Goal: Contribute content: Contribute content

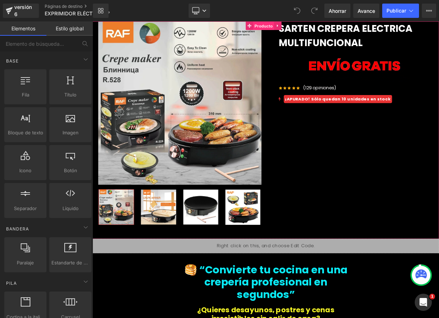
click at [302, 27] on font "Producto" at bounding box center [306, 27] width 23 height 6
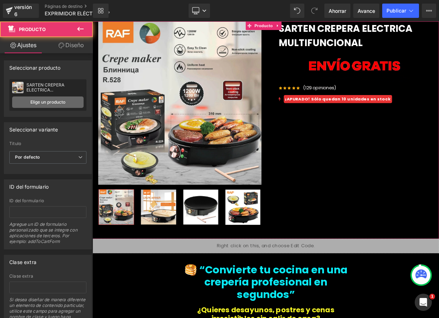
click at [37, 100] on font "Elige un producto" at bounding box center [47, 101] width 35 height 5
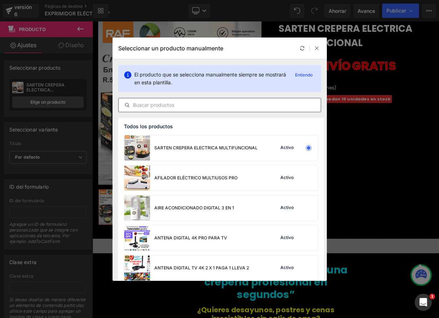
click at [164, 106] on input "text" at bounding box center [220, 105] width 202 height 9
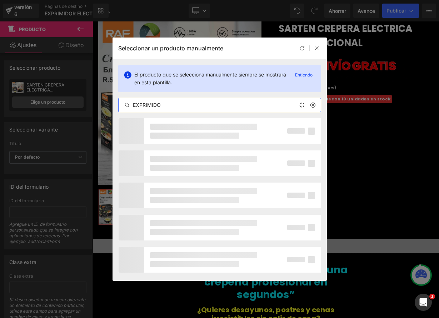
type input "EXPRIMIDOR"
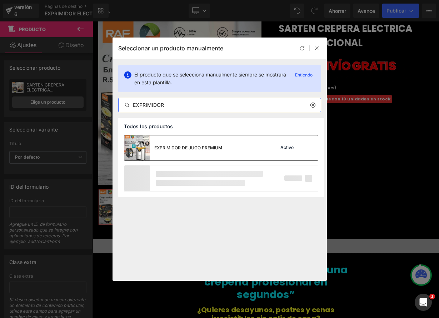
drag, startPoint x: 161, startPoint y: 148, endPoint x: 85, endPoint y: 157, distance: 76.3
click at [161, 148] on font "EXPRIMIDOR DE JUGO PREMIUM" at bounding box center [188, 147] width 68 height 5
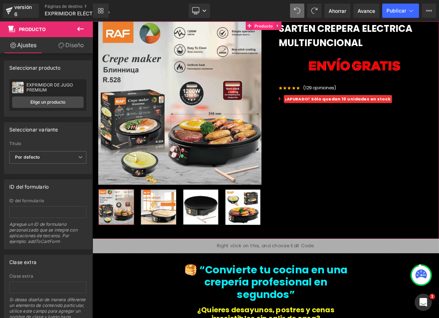
click at [306, 26] on font "Producto" at bounding box center [306, 27] width 23 height 6
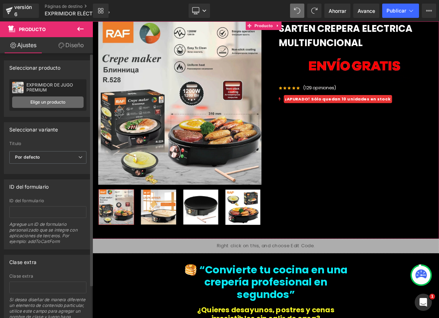
click at [59, 102] on font "Elige un producto" at bounding box center [47, 101] width 35 height 5
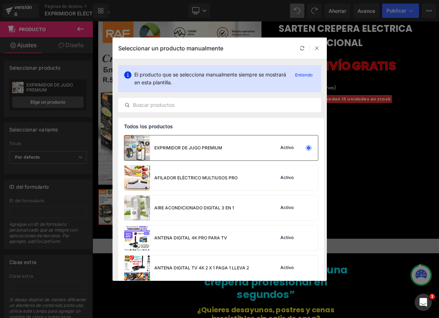
click at [192, 146] on font "EXPRIMIDOR DE JUGO PREMIUM" at bounding box center [188, 147] width 68 height 5
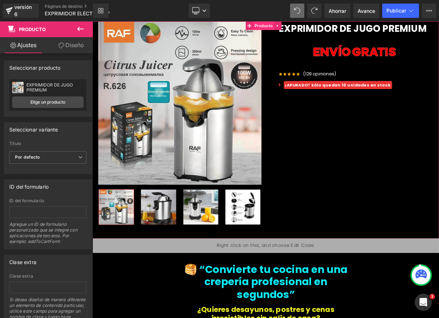
click at [302, 26] on font "Producto" at bounding box center [306, 27] width 23 height 6
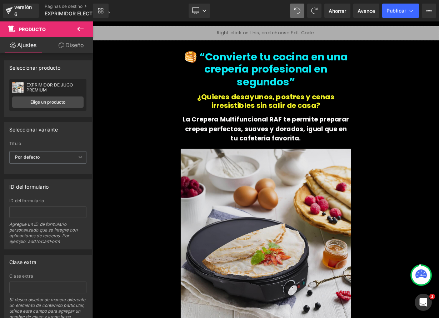
scroll to position [204, 0]
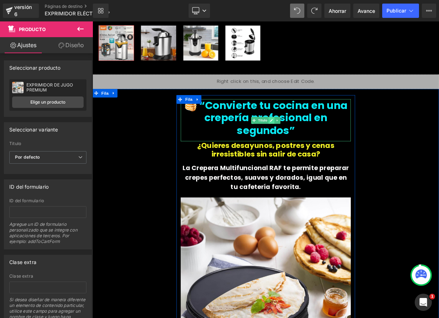
click at [315, 145] on link at bounding box center [316, 145] width 8 height 9
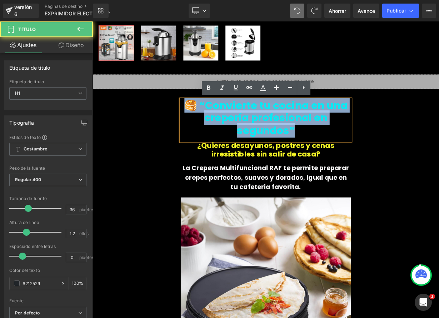
drag, startPoint x: 211, startPoint y: 124, endPoint x: 347, endPoint y: 167, distance: 141.7
click at [344, 168] on div "🥞 “Convierte tu cocina en una crepería profesional en segundos”" at bounding box center [309, 145] width 212 height 53
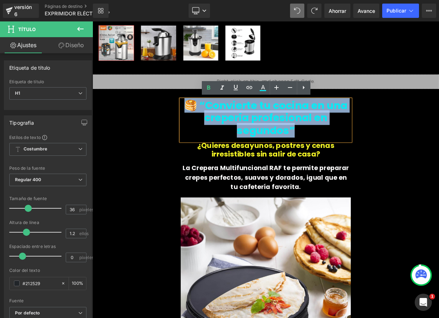
paste div
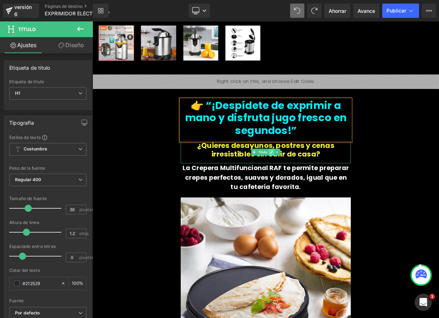
click at [314, 184] on icon at bounding box center [316, 185] width 4 height 4
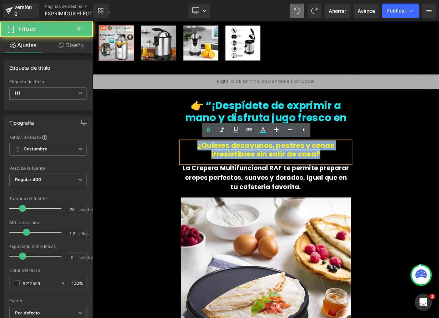
drag, startPoint x: 273, startPoint y: 180, endPoint x: 388, endPoint y: 197, distance: 115.8
click at [387, 196] on div "¿Quieres desayunos, postres y cenas irresistibles sin salir de casa?" at bounding box center [309, 185] width 212 height 28
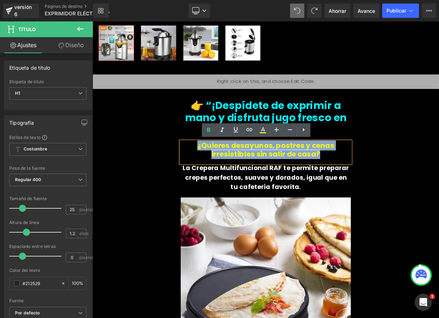
paste div
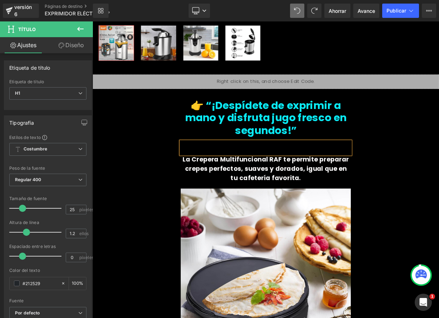
click at [298, 175] on div at bounding box center [309, 179] width 212 height 16
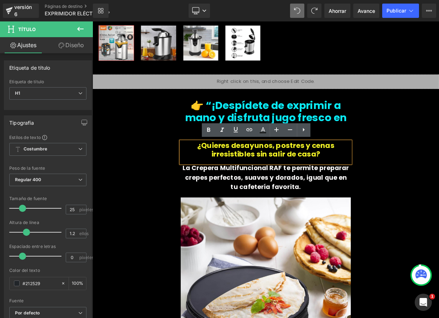
click at [367, 184] on font "¿Quieres desayunos, postres y cenas irresistibles sin salir de casa?" at bounding box center [308, 181] width 171 height 23
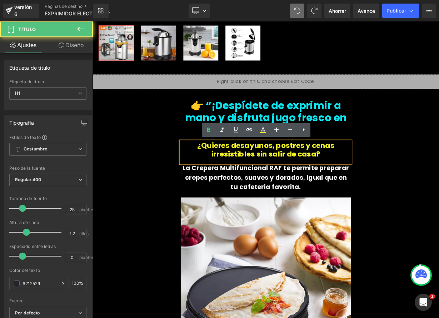
click at [331, 184] on font "¿Quieres desayunos, postres y cenas irresistibles sin salir de casa?" at bounding box center [308, 181] width 171 height 23
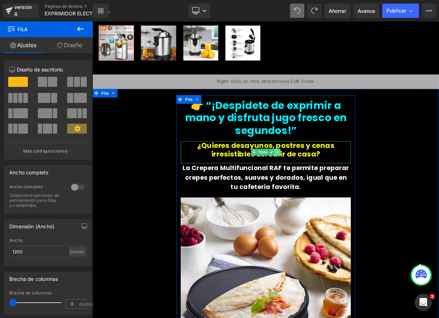
click at [322, 185] on icon at bounding box center [323, 185] width 4 height 4
click at [325, 184] on icon at bounding box center [327, 185] width 4 height 4
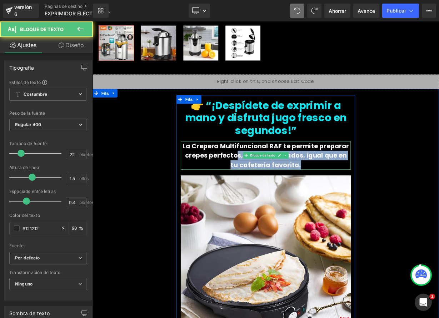
drag, startPoint x: 348, startPoint y: 200, endPoint x: 265, endPoint y: 192, distance: 82.9
click at [265, 193] on p "La Crepera Multifuncional RAF te permite preparar crepes perfectos, suaves y do…" at bounding box center [309, 188] width 212 height 35
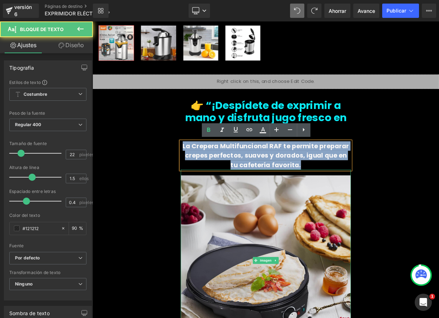
drag, startPoint x: 227, startPoint y: 176, endPoint x: 365, endPoint y: 209, distance: 142.1
click at [365, 210] on div "👉 “¡Despídete de exprimir a mano y disfruta jugo fresco en segundos!” Título La…" at bounding box center [308, 285] width 223 height 333
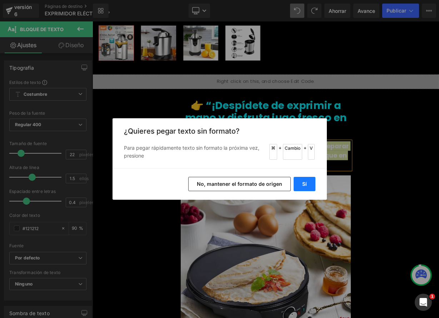
click at [308, 183] on button "Sí" at bounding box center [305, 184] width 22 height 14
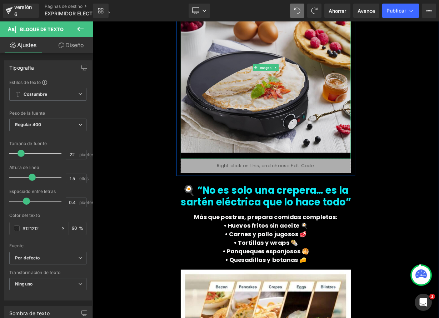
scroll to position [438, 0]
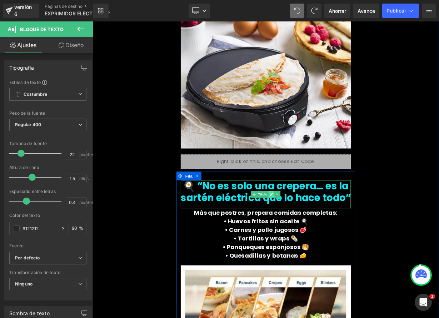
click at [314, 237] on icon at bounding box center [316, 237] width 4 height 4
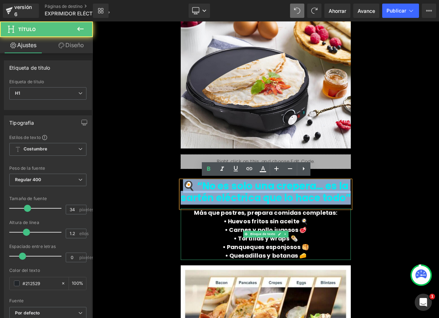
drag, startPoint x: 218, startPoint y: 227, endPoint x: 395, endPoint y: 259, distance: 179.7
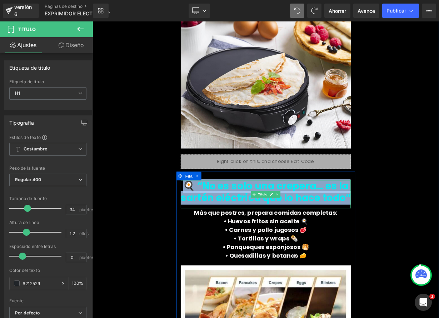
click at [395, 249] on div "🍳 “No es solo una crepera… es la sartén eléctrica que lo hace todo”" at bounding box center [309, 237] width 212 height 35
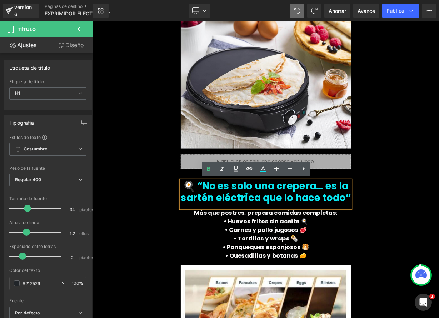
click at [208, 223] on font "🍳 “No es solo una crepera… es la sartén eléctrica que lo hace todo”" at bounding box center [309, 234] width 212 height 32
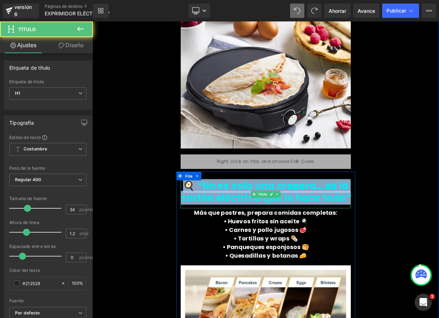
drag, startPoint x: 209, startPoint y: 225, endPoint x: 389, endPoint y: 252, distance: 181.7
click at [389, 252] on div "🍳 “No es solo una crepera… es la sartén eléctrica que lo hace todo”" at bounding box center [309, 237] width 212 height 35
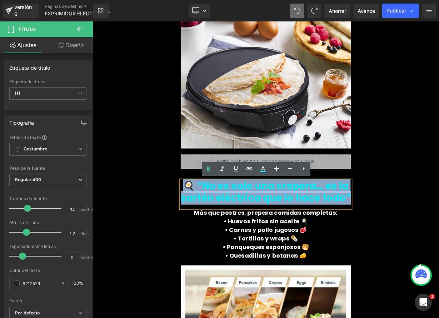
paste div
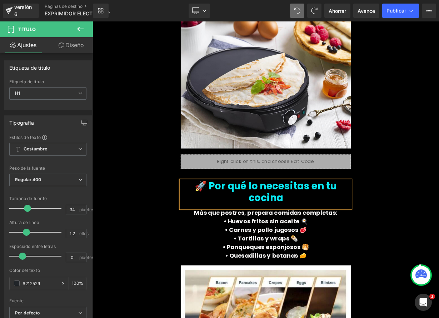
click at [244, 276] on p "• Carnes y pollo jugosos 🥩" at bounding box center [309, 281] width 212 height 11
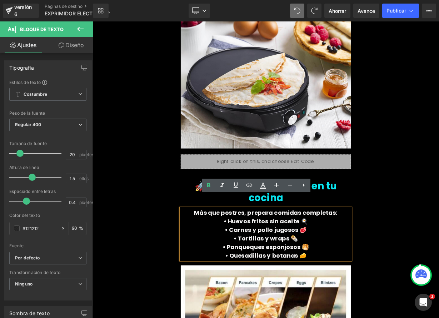
drag, startPoint x: 241, startPoint y: 249, endPoint x: 379, endPoint y: 296, distance: 146.5
click at [379, 297] on div "Más que postres, prepara comidas completas: • Huevos fritos sin aceite 🍳 • Carn…" at bounding box center [309, 287] width 212 height 64
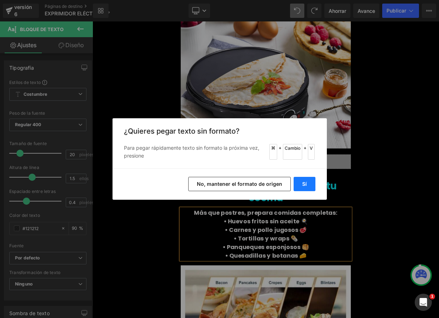
click at [308, 185] on button "Sí" at bounding box center [305, 184] width 22 height 14
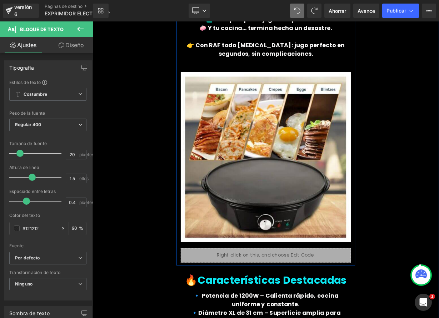
scroll to position [721, 0]
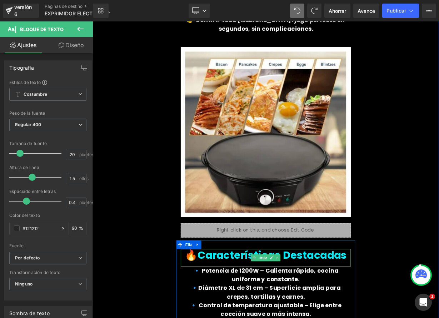
click at [342, 304] on font "🔥Características Destacadas" at bounding box center [309, 313] width 202 height 18
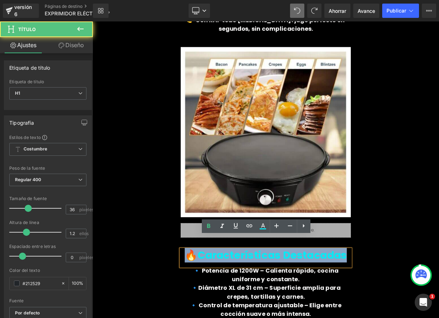
drag, startPoint x: 400, startPoint y: 301, endPoint x: 224, endPoint y: 285, distance: 176.1
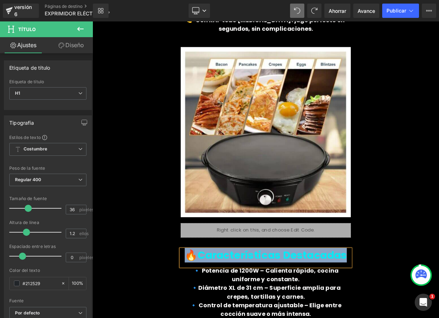
paste div
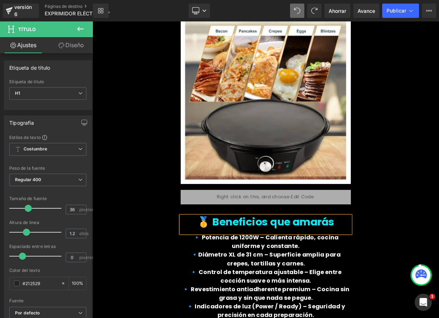
scroll to position [818, 0]
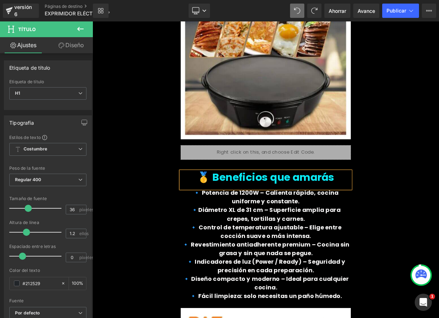
click at [323, 286] on div "🔹 Potencia de 1200W – Calienta rápido, cocina uniforme y constante. 🔹Diámetro X…" at bounding box center [309, 301] width 212 height 142
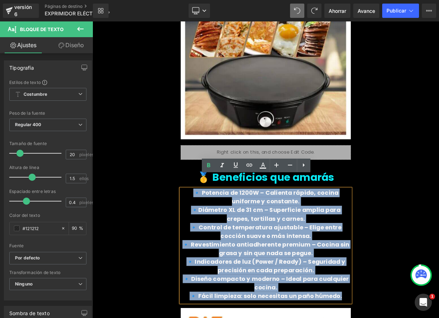
drag, startPoint x: 205, startPoint y: 221, endPoint x: 399, endPoint y: 354, distance: 235.5
click at [399, 318] on div "🔹 Potencia de 1200W – Calienta rápido, cocina uniforme y constante. 🔹Diámetro X…" at bounding box center [309, 301] width 212 height 142
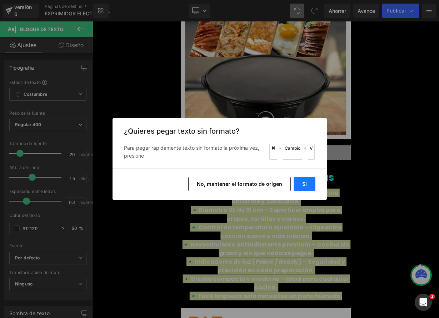
click at [308, 186] on button "Sí" at bounding box center [305, 184] width 22 height 14
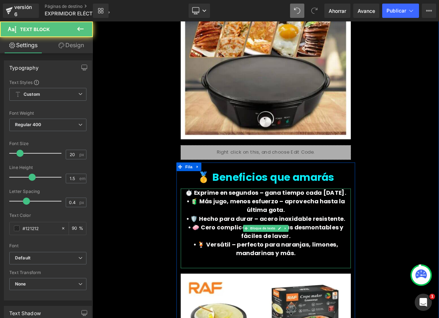
click at [210, 241] on font "• 🧃 Más jugo, menos esfuerzo – aprovecha hasta la última gota." at bounding box center [309, 251] width 198 height 21
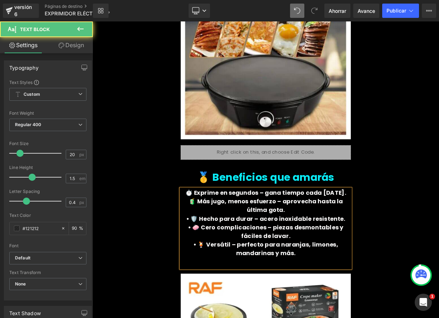
click at [220, 263] on font "• 🛡️ Hecho para durar – acero inoxidable resistente." at bounding box center [308, 268] width 198 height 10
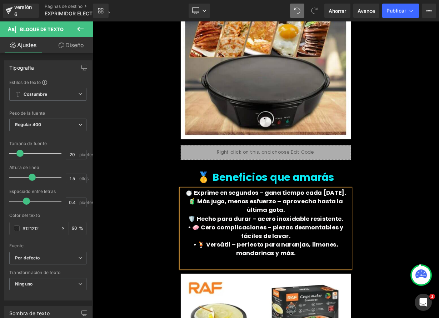
click at [211, 273] on p "• 🧼 Cero complicaciones – piezas desmontables y fáciles de lavar." at bounding box center [309, 283] width 212 height 21
click at [218, 295] on font "• 🍹 Versátil – perfecto para naranjas, limones, mandarinas y más." at bounding box center [308, 305] width 181 height 21
drag, startPoint x: 225, startPoint y: 221, endPoint x: 298, endPoint y: 219, distance: 73.3
click at [298, 230] on font "⏱️ Exprime en segundos – gana tiempo cada [DATE]." at bounding box center [308, 235] width 201 height 10
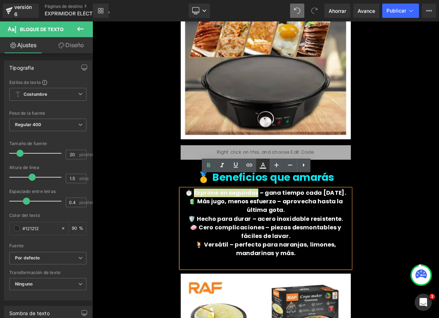
click at [262, 168] on icon at bounding box center [263, 168] width 6 height 1
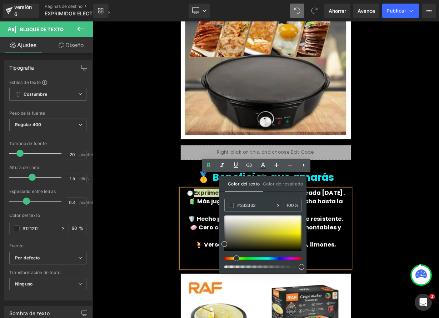
drag, startPoint x: 224, startPoint y: 258, endPoint x: 233, endPoint y: 260, distance: 9.8
click at [233, 260] on div at bounding box center [262, 241] width 77 height 53
click at [232, 260] on div at bounding box center [262, 241] width 77 height 53
drag, startPoint x: 225, startPoint y: 244, endPoint x: 297, endPoint y: 232, distance: 72.4
click at [297, 232] on span at bounding box center [296, 232] width 6 height 6
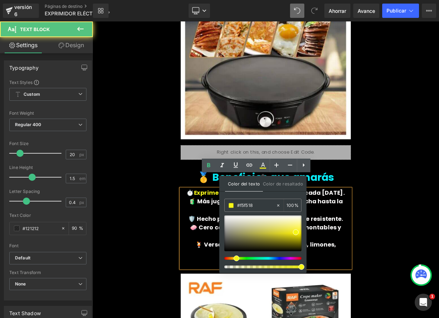
click at [241, 241] on p "🧃 Más jugo, menos esfuerzo – aprovecha hasta la última gota." at bounding box center [309, 251] width 212 height 21
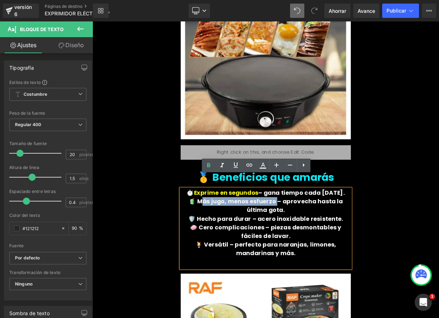
drag, startPoint x: 309, startPoint y: 232, endPoint x: 216, endPoint y: 234, distance: 92.6
click at [216, 241] on font "🧃 Más jugo, menos esfuerzo – aprovecha hasta la última gota." at bounding box center [309, 251] width 193 height 21
click at [266, 168] on icon at bounding box center [263, 165] width 9 height 9
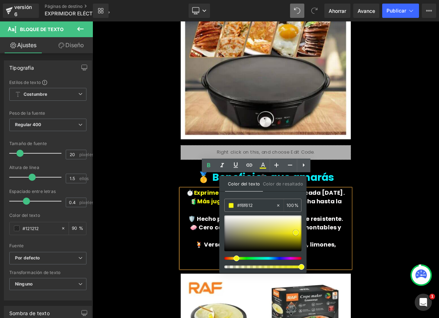
click at [295, 234] on span at bounding box center [296, 233] width 6 height 6
click at [240, 263] on font "🛡️ Hecho para durar – acero inoxidable resistente." at bounding box center [308, 268] width 193 height 10
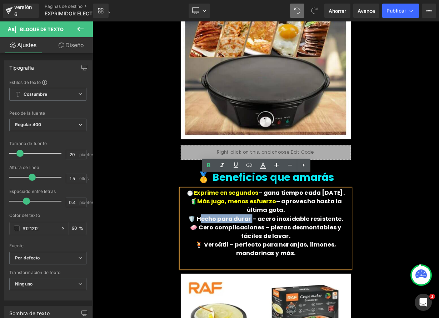
drag, startPoint x: 290, startPoint y: 254, endPoint x: 231, endPoint y: 246, distance: 59.8
click at [229, 263] on font "🛡️ Hecho para durar – acero inoxidable resistente." at bounding box center [308, 268] width 193 height 10
click at [267, 168] on icon at bounding box center [263, 165] width 9 height 9
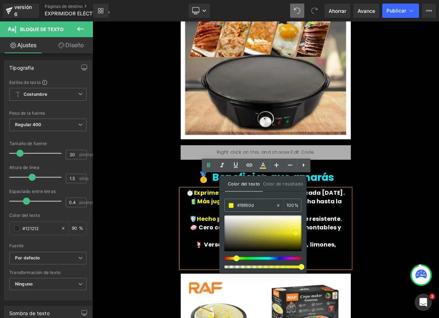
click at [297, 233] on span at bounding box center [296, 233] width 6 height 6
drag, startPoint x: 223, startPoint y: 268, endPoint x: 228, endPoint y: 265, distance: 5.3
click at [223, 273] on p "🧼 Cero complicaciones – piezas desmontables y fáciles de lavar." at bounding box center [309, 283] width 212 height 21
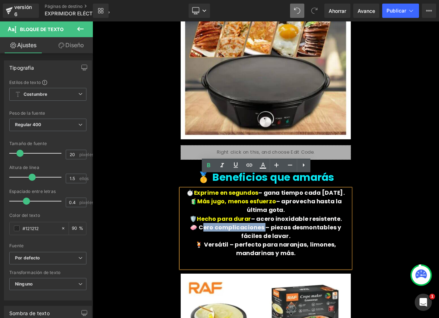
drag, startPoint x: 287, startPoint y: 264, endPoint x: 214, endPoint y: 267, distance: 72.3
click at [214, 273] on p "🧼 Cero complicaciones – piezas desmontables y fáciles de lavar." at bounding box center [309, 283] width 212 height 21
click at [260, 168] on icon at bounding box center [263, 168] width 6 height 1
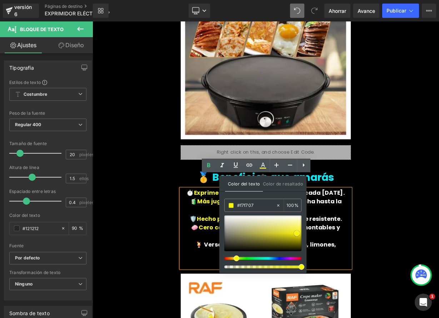
click at [295, 233] on span at bounding box center [297, 233] width 6 height 6
click at [240, 273] on p "🧼 Cero complicaciones – piezas desmontables y fáciles de lavar." at bounding box center [309, 283] width 212 height 21
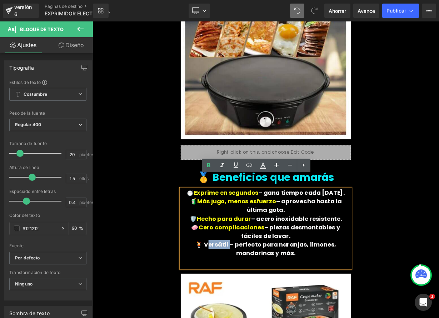
drag, startPoint x: 238, startPoint y: 286, endPoint x: 214, endPoint y: 284, distance: 24.7
click at [221, 295] on font "🍹 Versátil – perfecto para naranjas, limones, mandarinas y más." at bounding box center [308, 305] width 175 height 21
click at [265, 166] on icon at bounding box center [263, 165] width 9 height 9
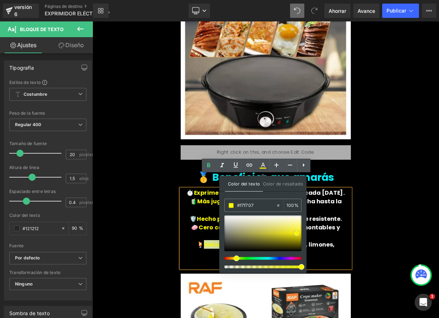
click at [298, 234] on span at bounding box center [297, 233] width 6 height 6
click at [172, 230] on div "🚀 Por qué lo necesitas en tu cocina Título 😩 Exprimir a mano es lento y cansado…" at bounding box center [308, 245] width 429 height 832
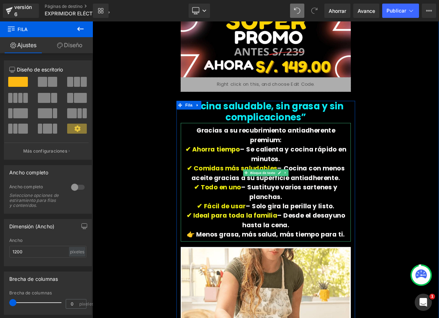
scroll to position [1360, 0]
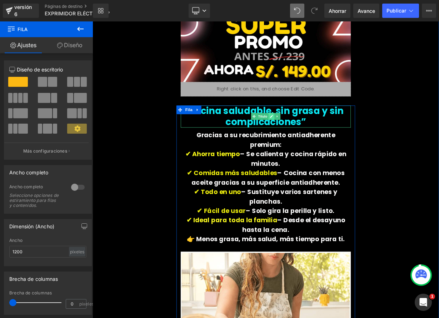
click at [314, 138] on icon at bounding box center [316, 140] width 4 height 4
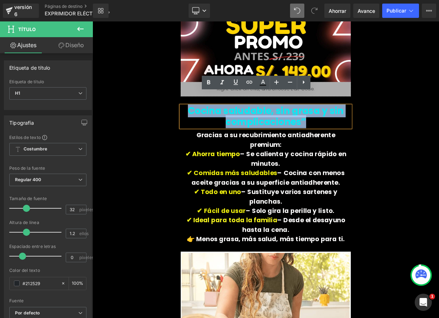
drag, startPoint x: 241, startPoint y: 124, endPoint x: 359, endPoint y: 136, distance: 119.2
click at [359, 136] on h1 "Cocina saludable, sin grasa y sin complicaciones”" at bounding box center [309, 140] width 212 height 28
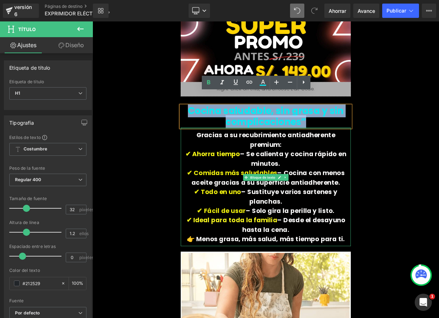
paste div
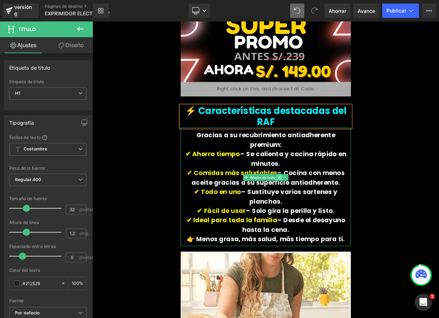
click at [324, 214] on icon at bounding box center [326, 216] width 4 height 4
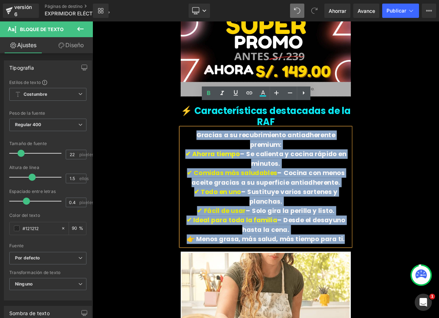
drag, startPoint x: 207, startPoint y: 148, endPoint x: 401, endPoint y: 260, distance: 224.3
click at [401, 260] on div "Gracias a su recubrimiento antiadherente premium: ✔ Ahorra tiempo – Se calienta…" at bounding box center [309, 228] width 212 height 148
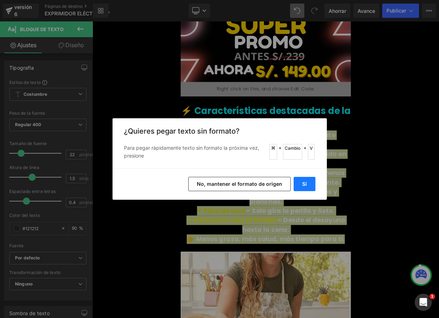
click at [311, 187] on button "Sí" at bounding box center [305, 184] width 22 height 14
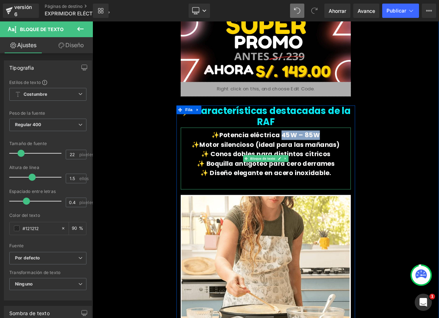
drag, startPoint x: 372, startPoint y: 148, endPoint x: 326, endPoint y: 147, distance: 45.7
click at [326, 158] on p "✨Potencia eléctrica 45W – 85W" at bounding box center [309, 164] width 212 height 12
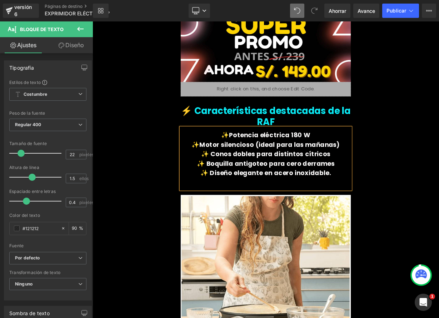
click at [439, 193] on div "⚡ Características destacadas de la RAF Título ✨Potencia eléctrica 180 W ✨Motor …" at bounding box center [308, 302] width 429 height 353
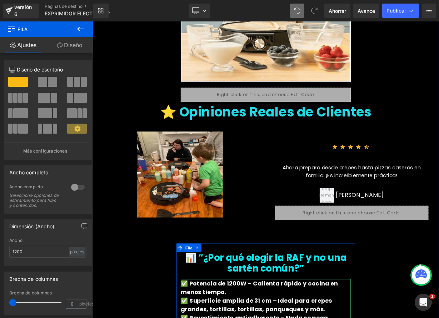
scroll to position [1749, 0]
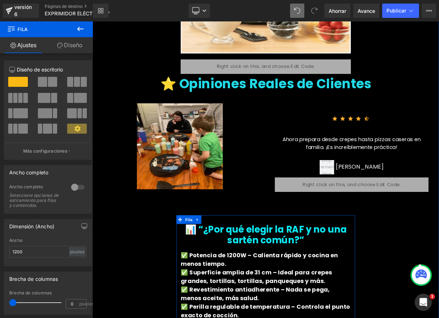
click at [328, 274] on font "📊 “¿Por qué elegir la RAF y no una sartén común?”" at bounding box center [309, 288] width 202 height 30
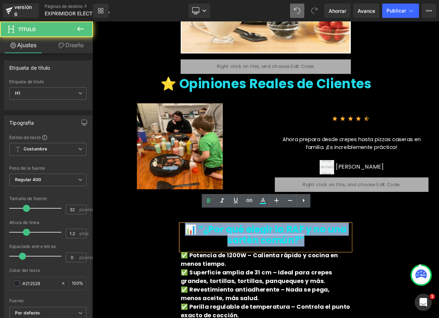
drag, startPoint x: 205, startPoint y: 264, endPoint x: 378, endPoint y: 284, distance: 173.7
click at [378, 284] on h1 "📊 “¿Por qué elegir la RAF y no una sartén común?”" at bounding box center [309, 288] width 212 height 28
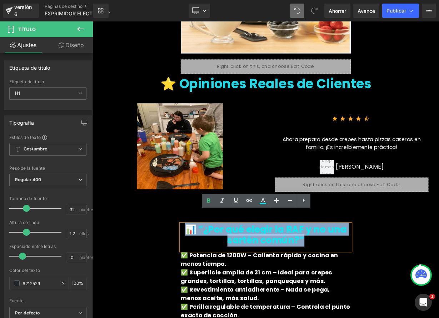
paste div
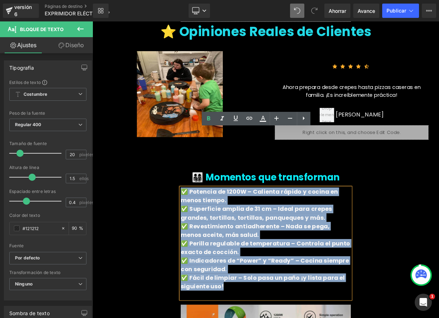
scroll to position [1872, 0]
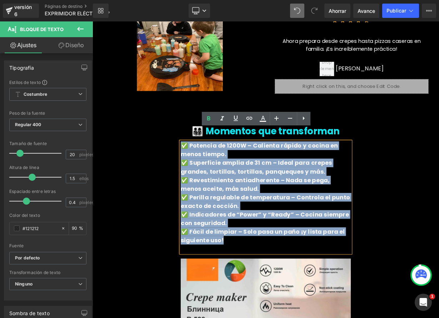
drag, startPoint x: 201, startPoint y: 285, endPoint x: 284, endPoint y: 290, distance: 82.7
click at [284, 292] on div "✅ Potencia de 1200W – Calienta rápido y cocina en menos tiempo. ✅ Superficie am…" at bounding box center [309, 240] width 212 height 139
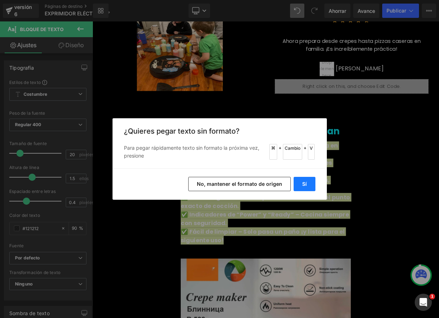
click at [309, 185] on button "Sí" at bounding box center [305, 184] width 22 height 14
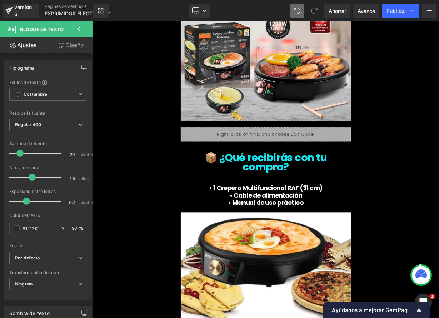
scroll to position [2170, 0]
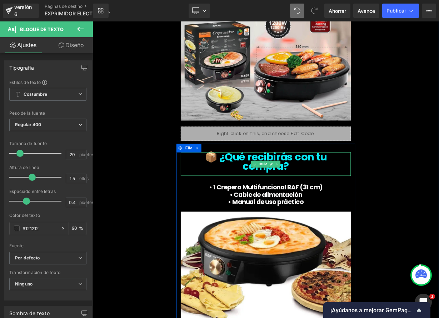
drag, startPoint x: 312, startPoint y: 179, endPoint x: 316, endPoint y: 179, distance: 4.3
click at [314, 198] on icon at bounding box center [316, 200] width 4 height 4
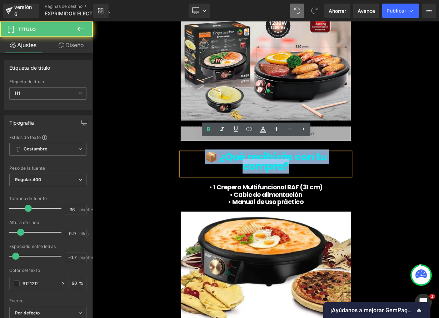
drag, startPoint x: 379, startPoint y: 176, endPoint x: 188, endPoint y: 175, distance: 191.8
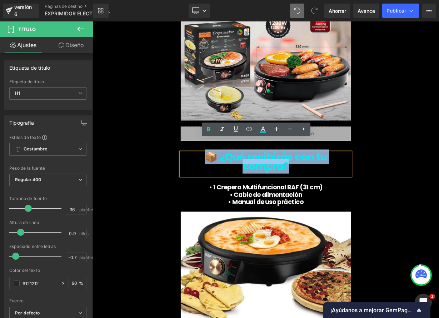
paste div
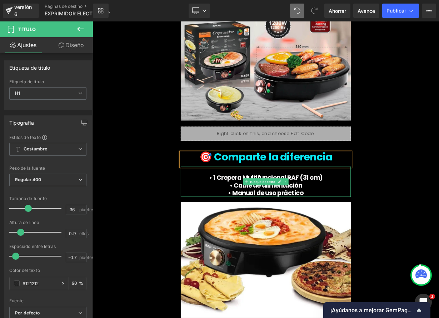
drag, startPoint x: 323, startPoint y: 206, endPoint x: 313, endPoint y: 206, distance: 10.0
click at [324, 220] on icon at bounding box center [326, 222] width 4 height 4
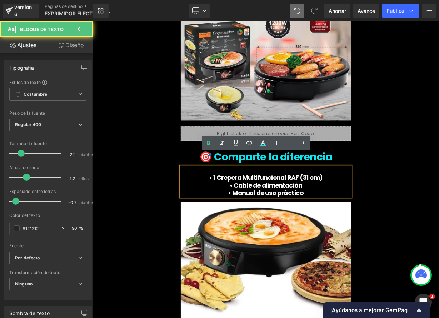
drag, startPoint x: 240, startPoint y: 202, endPoint x: 370, endPoint y: 218, distance: 130.3
click at [370, 218] on div "• 1 Crepera Multifuncional RAF (31 cm) • Cable de alimentación • Manual de uso …" at bounding box center [309, 222] width 212 height 38
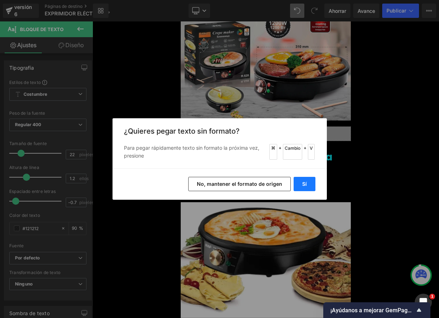
click at [313, 181] on button "Sí" at bounding box center [305, 184] width 22 height 14
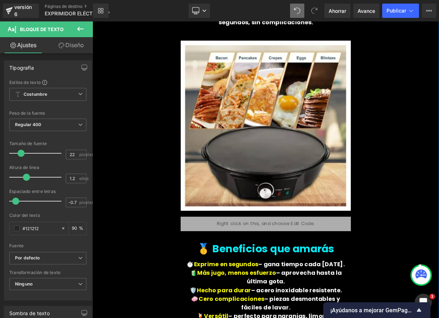
scroll to position [416, 0]
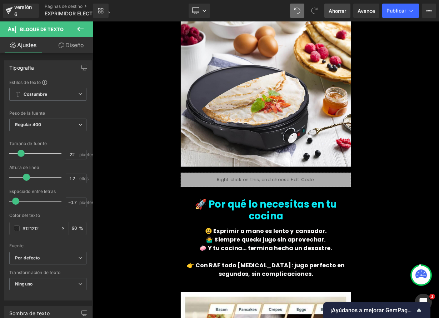
click at [342, 14] on span "Ahorrar" at bounding box center [338, 11] width 18 height 8
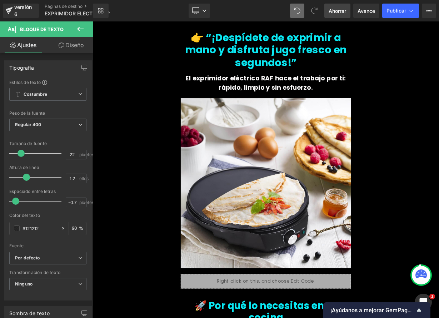
scroll to position [265, 0]
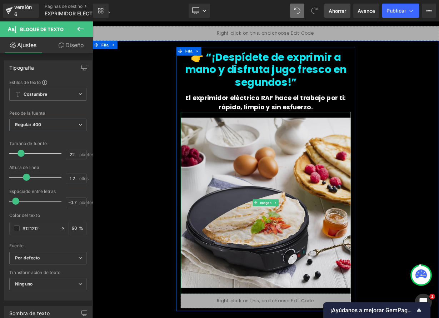
drag, startPoint x: 286, startPoint y: 246, endPoint x: 220, endPoint y: 242, distance: 65.9
click at [286, 246] on img at bounding box center [309, 247] width 212 height 227
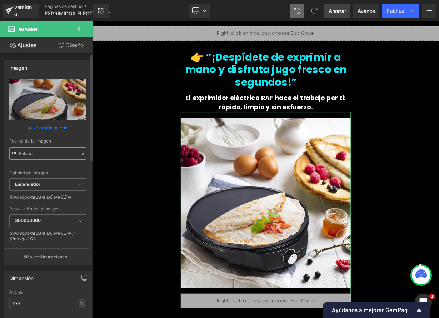
click at [56, 154] on input "text" at bounding box center [47, 153] width 77 height 13
paste input "[DOMAIN_NAME][URL]"
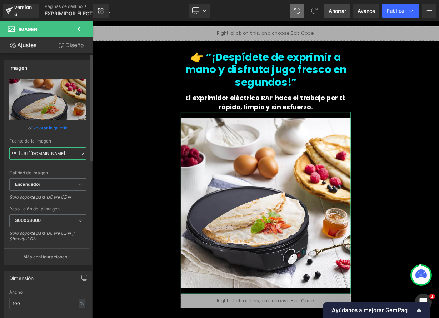
type input "[URL][DOMAIN_NAME]"
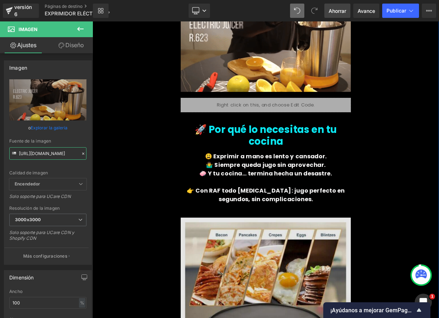
scroll to position [512, 0]
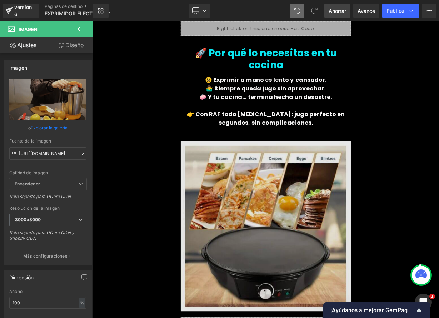
click at [331, 257] on img at bounding box center [309, 277] width 212 height 226
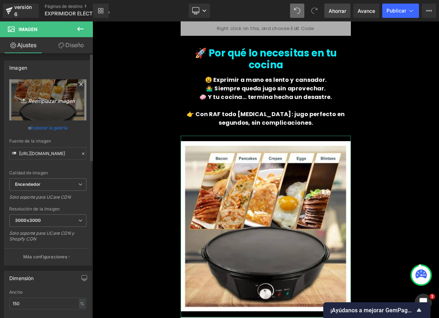
click at [52, 102] on font "Reemplazar imagen" at bounding box center [51, 101] width 46 height 6
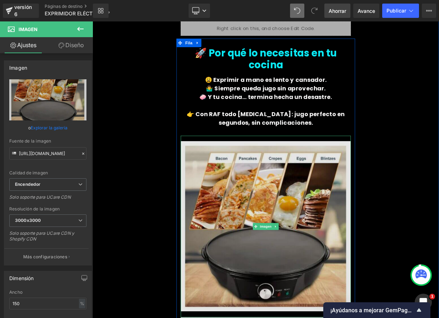
click at [330, 219] on img at bounding box center [309, 277] width 212 height 226
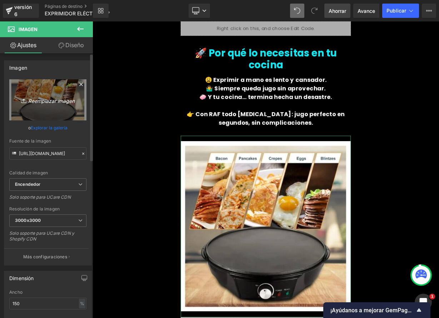
click at [49, 103] on font "Reemplazar imagen" at bounding box center [51, 101] width 46 height 6
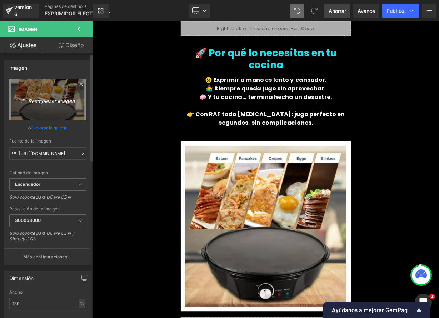
type input "C:\fakepath\3-2.jpeg"
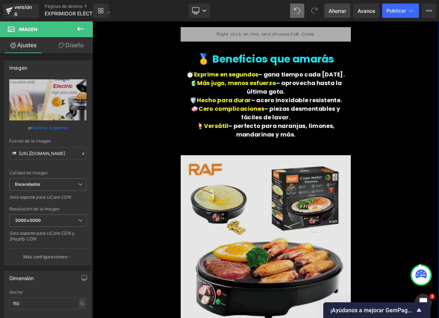
scroll to position [875, 0]
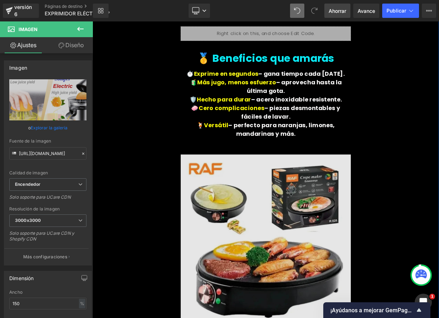
click at [310, 250] on img at bounding box center [309, 290] width 212 height 220
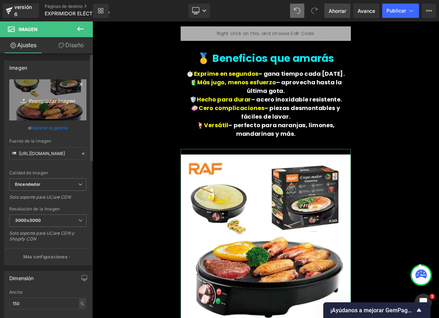
click at [46, 99] on font "Reemplazar imagen" at bounding box center [51, 101] width 46 height 6
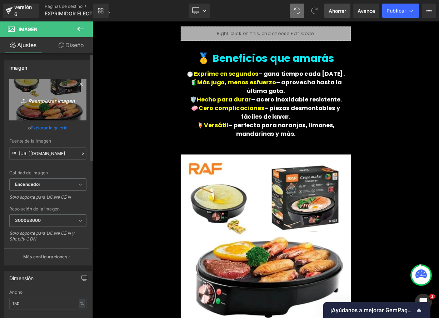
type input "C:\fakepath\2-2.jpeg"
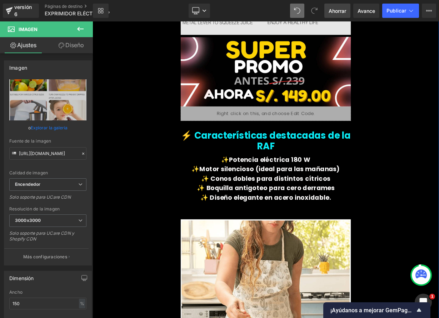
scroll to position [1275, 0]
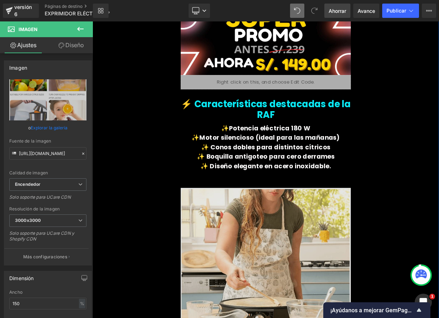
drag, startPoint x: 337, startPoint y: 268, endPoint x: 328, endPoint y: 268, distance: 9.3
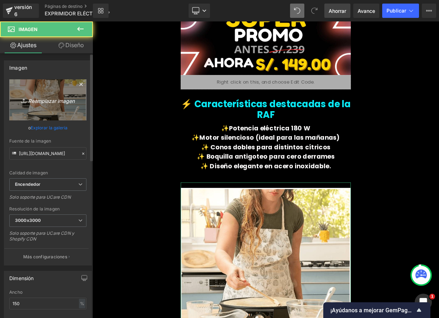
click at [52, 106] on link "Reemplazar imagen" at bounding box center [47, 99] width 77 height 41
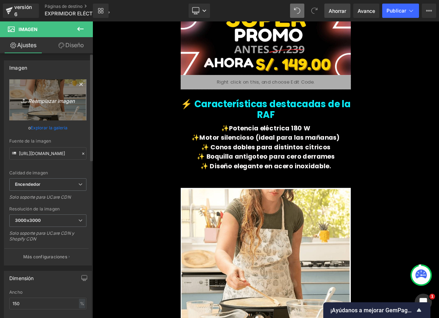
type input "C:\fakepath\Hba213f63a81547e8880737cd4e82815e4.jpg"
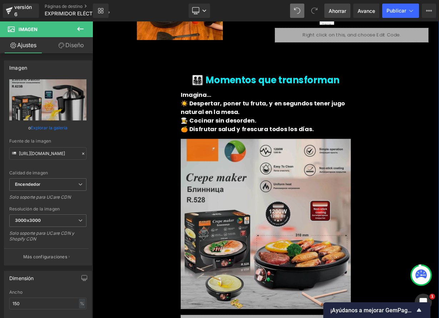
scroll to position [1842, 0]
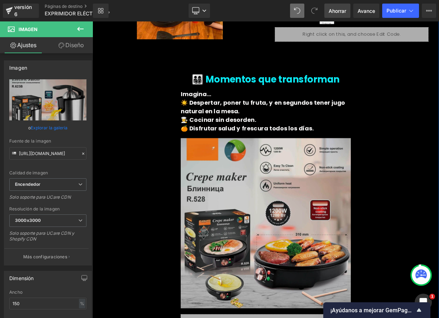
click at [298, 241] on img at bounding box center [309, 273] width 212 height 226
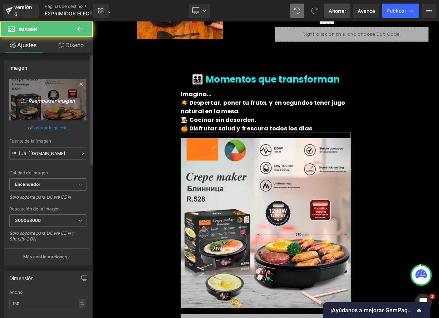
click at [66, 104] on icon "Reemplazar imagen" at bounding box center [47, 99] width 57 height 9
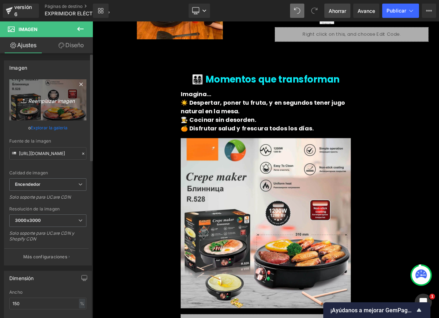
type input "C:\fakepath\1-4.jpeg"
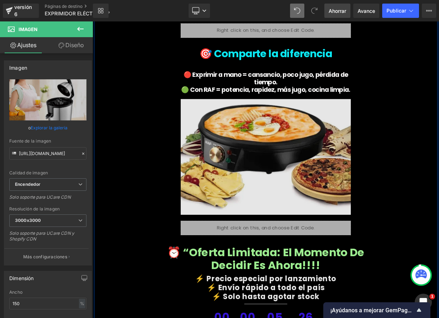
scroll to position [2167, 0]
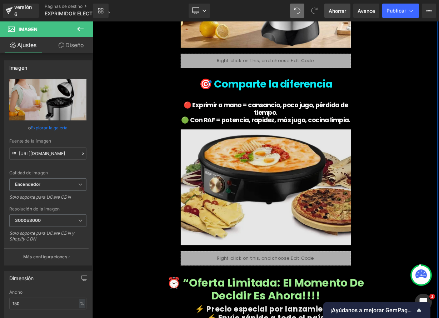
drag, startPoint x: 330, startPoint y: 241, endPoint x: 315, endPoint y: 239, distance: 15.1
click at [330, 241] on img at bounding box center [309, 228] width 212 height 158
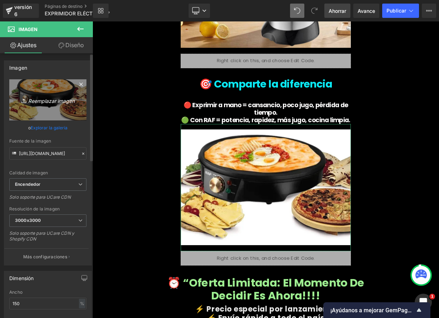
click at [44, 99] on font "Reemplazar imagen" at bounding box center [51, 101] width 46 height 6
type input "C:\fakepath\3-2.jpeg"
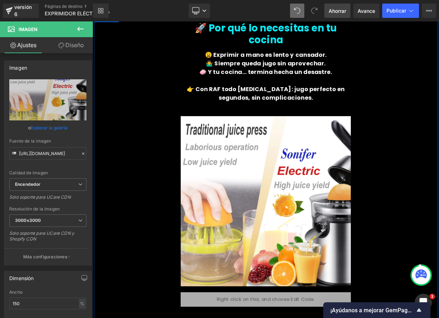
scroll to position [490, 0]
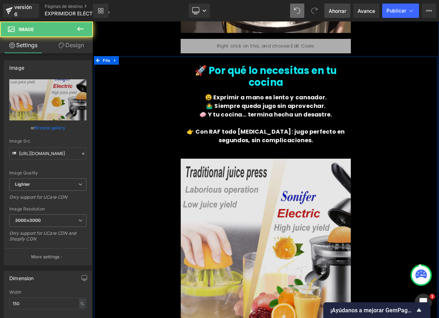
click at [306, 278] on img at bounding box center [309, 299] width 212 height 226
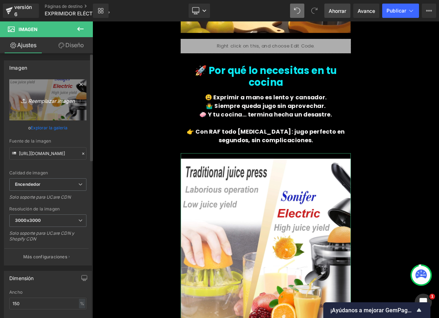
click at [37, 99] on font "Reemplazar imagen" at bounding box center [51, 101] width 46 height 6
type input "C:\fakepath\full_image-1.webp"
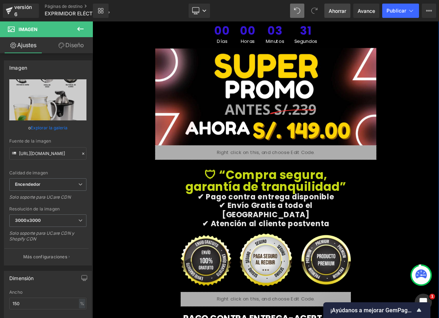
scroll to position [2630, 0]
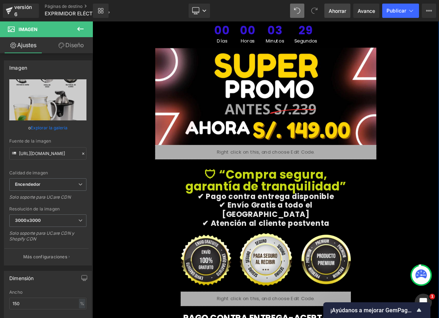
click at [323, 207] on div "🛡 “Compra segura, garantía de tranquilidad” Título" at bounding box center [309, 219] width 212 height 29
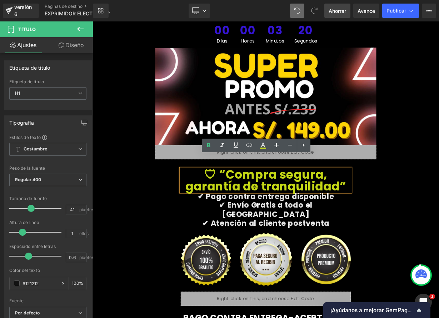
click at [318, 209] on font "🛡 “Compra segura, garantía de tranquilidad”" at bounding box center [308, 219] width 201 height 35
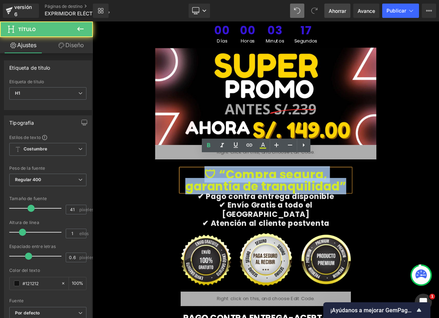
drag, startPoint x: 372, startPoint y: 213, endPoint x: 200, endPoint y: 191, distance: 173.2
click at [203, 205] on h1 "🛡 “Compra segura, garantía de tranquilidad”" at bounding box center [309, 219] width 212 height 29
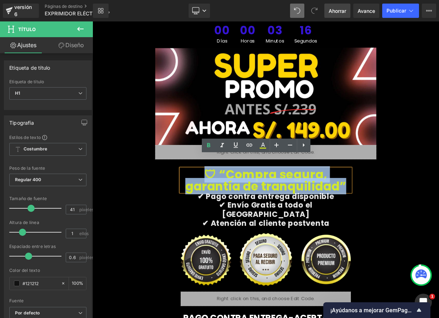
paste div
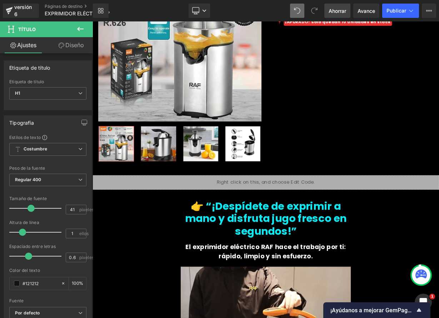
scroll to position [0, 0]
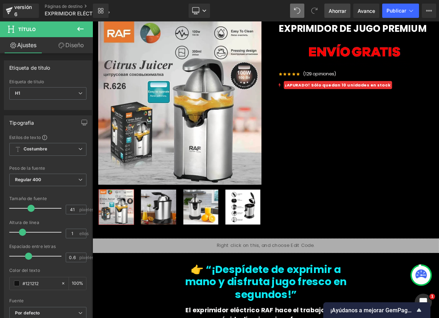
click at [341, 11] on font "Ahorrar" at bounding box center [338, 11] width 18 height 6
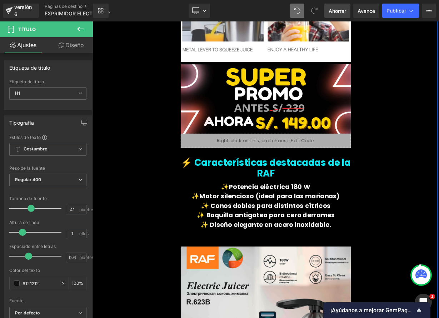
scroll to position [1060, 0]
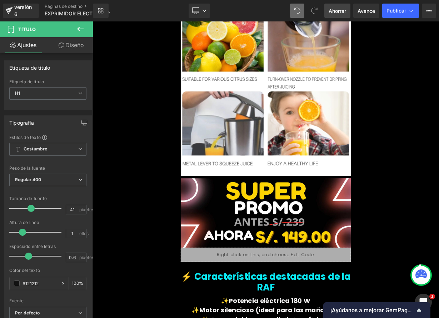
click at [339, 12] on font "Ahorrar" at bounding box center [338, 11] width 18 height 6
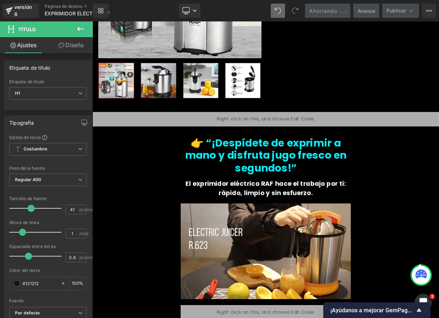
scroll to position [0, 0]
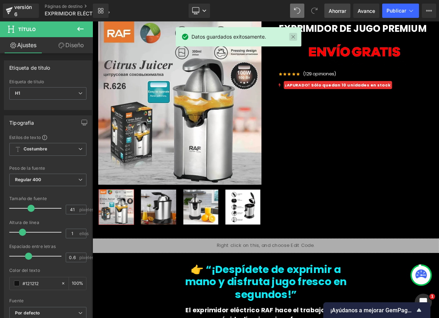
click at [295, 38] on link at bounding box center [293, 37] width 8 height 8
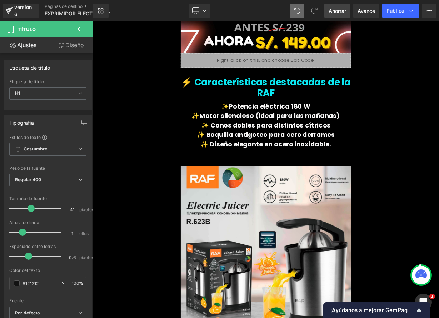
scroll to position [1068, 0]
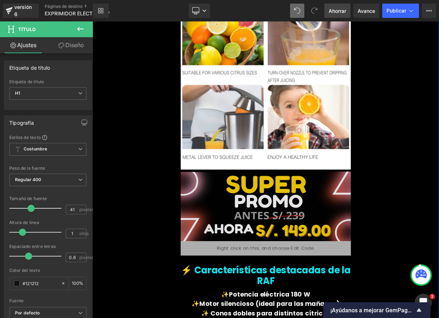
click at [317, 244] on img at bounding box center [309, 250] width 212 height 89
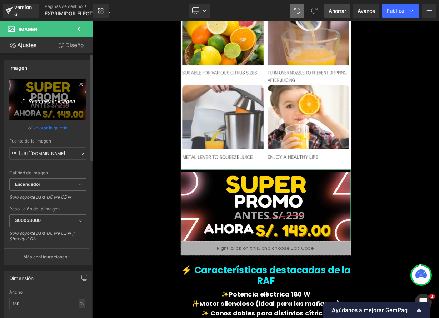
click at [49, 101] on font "Reemplazar imagen" at bounding box center [51, 101] width 46 height 6
type input "C:\fakepath\EXPRI2.png"
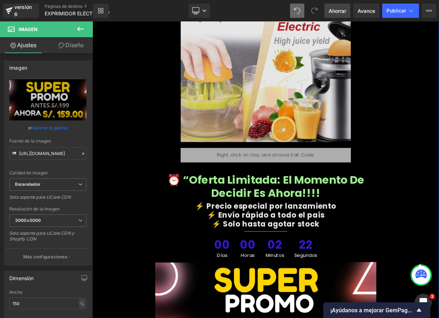
scroll to position [2593, 0]
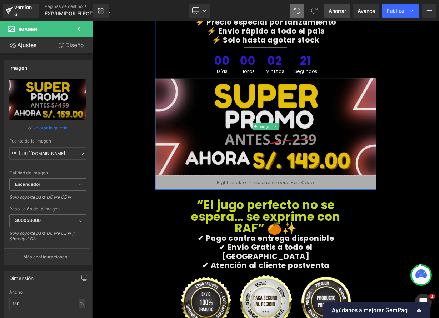
click at [318, 163] on img at bounding box center [309, 152] width 276 height 121
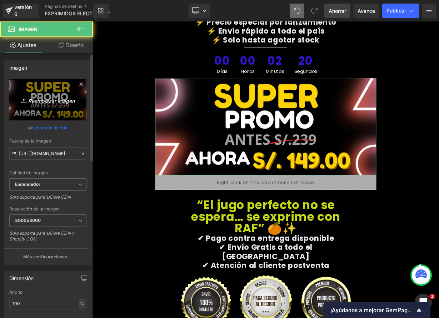
click at [40, 98] on font "Reemplazar imagen" at bounding box center [51, 101] width 46 height 6
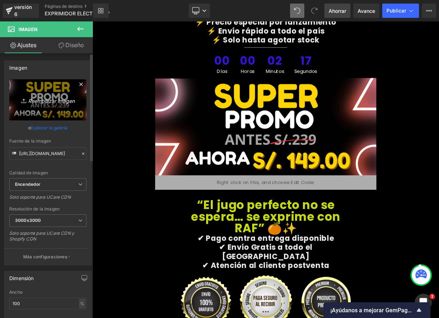
type input "C:\fakepath\EXPRI2.png"
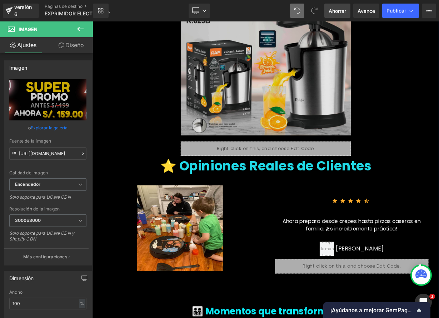
scroll to position [1585, 0]
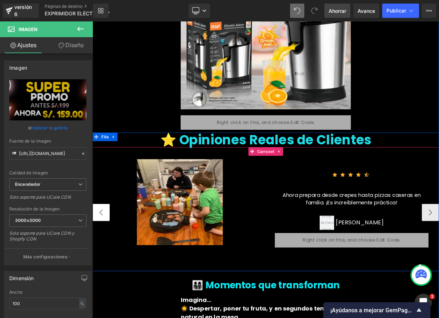
click at [101, 249] on button "‹" at bounding box center [103, 259] width 21 height 21
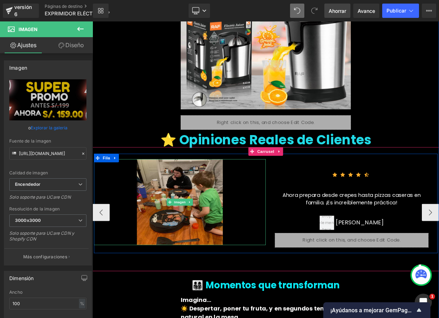
click at [165, 233] on img at bounding box center [201, 246] width 107 height 107
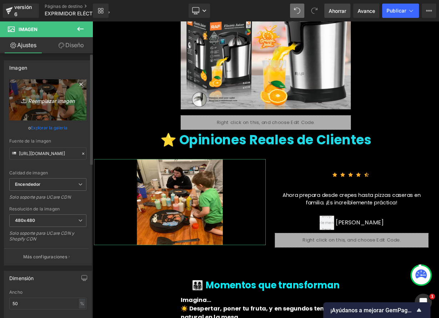
click at [56, 103] on font "Reemplazar imagen" at bounding box center [51, 101] width 46 height 6
type input "C:\fakepath\WhatsApp Image [DATE] 19.56.18.jpeg"
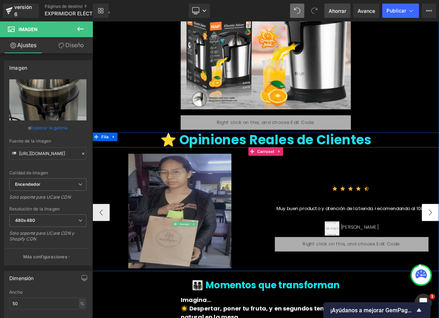
click at [99, 249] on button "‹" at bounding box center [103, 259] width 21 height 21
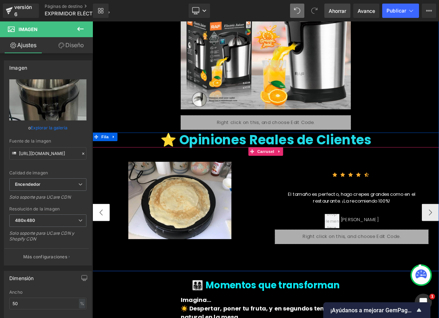
click at [100, 249] on button "‹" at bounding box center [103, 259] width 21 height 21
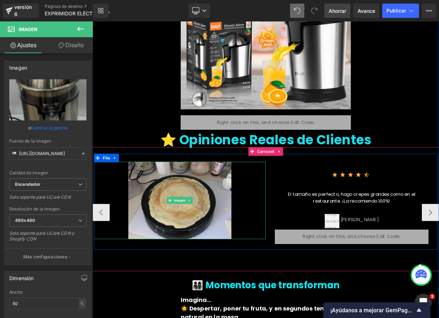
drag, startPoint x: 181, startPoint y: 227, endPoint x: 191, endPoint y: 230, distance: 10.0
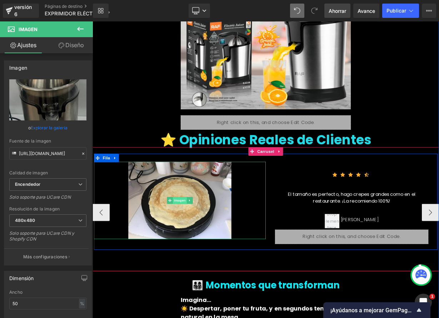
click at [181, 227] on img at bounding box center [201, 244] width 129 height 96
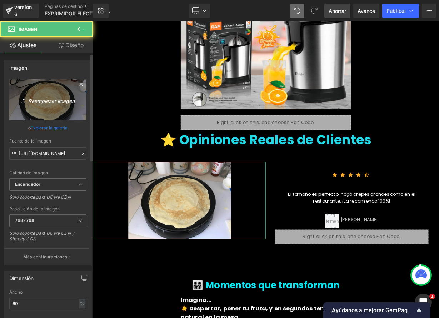
click at [47, 98] on font "Reemplazar imagen" at bounding box center [51, 101] width 46 height 6
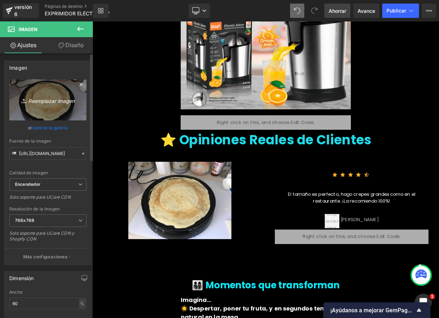
type input "C:\fakepath\captura-de-pantalla-2024-09-23-a-la(s)-8_optimized.55.52 p. m..png"
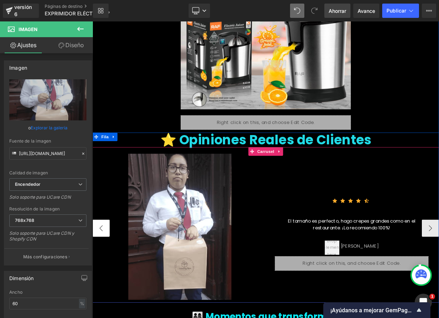
click at [102, 269] on button "‹" at bounding box center [103, 279] width 21 height 21
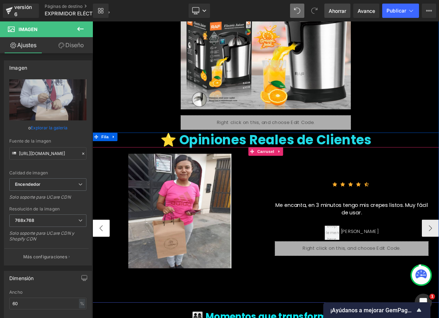
click at [102, 269] on button "‹" at bounding box center [103, 279] width 21 height 21
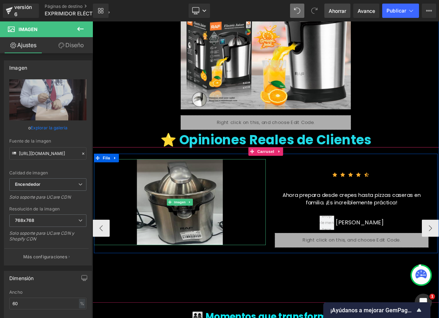
click at [218, 260] on img at bounding box center [201, 246] width 107 height 107
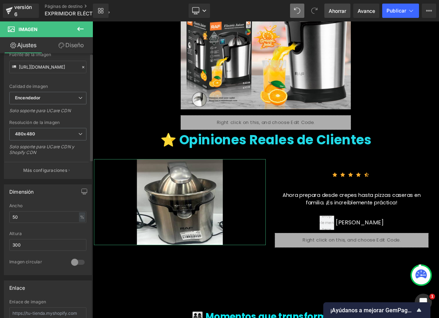
scroll to position [104, 0]
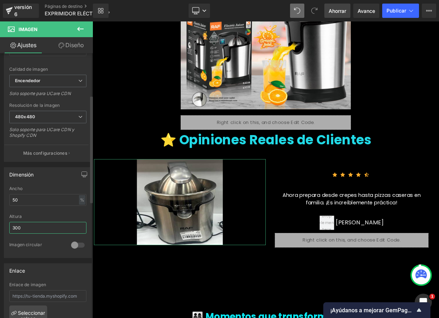
drag, startPoint x: 26, startPoint y: 226, endPoint x: 9, endPoint y: 224, distance: 18.0
click at [9, 224] on div "50% Ancho 50 % % píxeles 300px Altura 300 0 Imagen circular" at bounding box center [47, 221] width 87 height 71
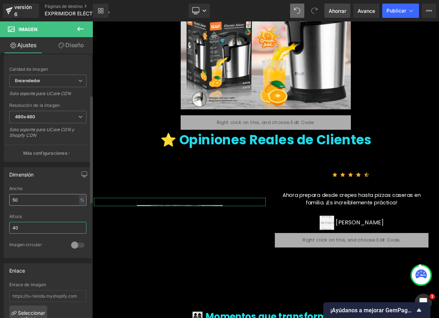
type input "400"
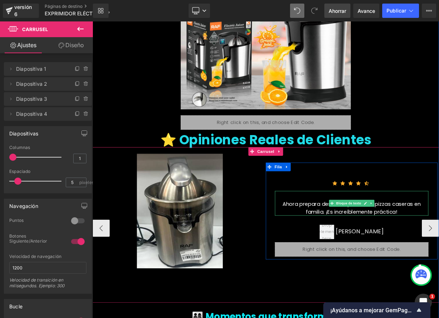
drag, startPoint x: 432, startPoint y: 232, endPoint x: 393, endPoint y: 234, distance: 39.0
click at [432, 246] on icon at bounding box center [433, 248] width 4 height 4
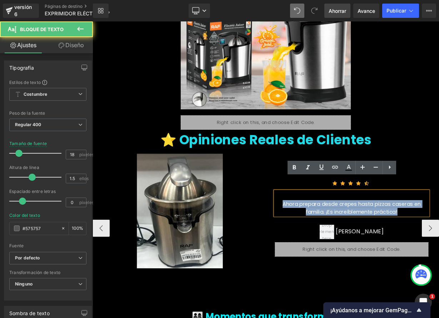
drag, startPoint x: 322, startPoint y: 234, endPoint x: 473, endPoint y: 248, distance: 151.7
click at [439, 248] on div "Icono Icono Icono Icono Icono Lista de iconos Hoz Ahora prepara desde crepes ha…" at bounding box center [416, 261] width 202 height 106
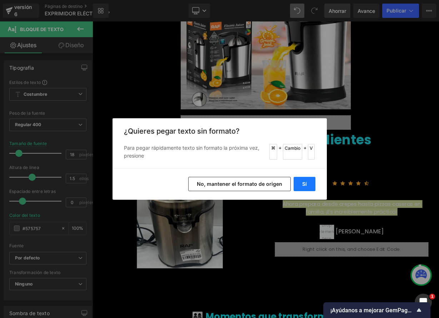
click at [312, 184] on button "Sí" at bounding box center [305, 184] width 22 height 14
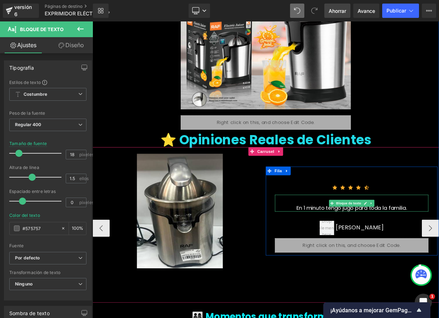
click at [439, 238] on div "En 1 minuto tengo jugo para toda la familia." at bounding box center [415, 248] width 191 height 21
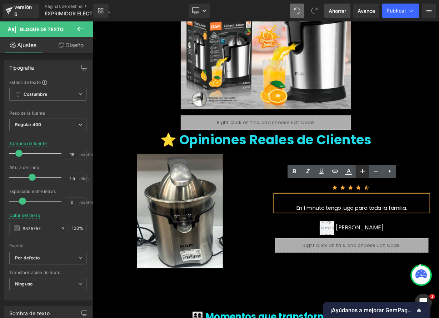
click at [365, 169] on icon at bounding box center [362, 171] width 9 height 9
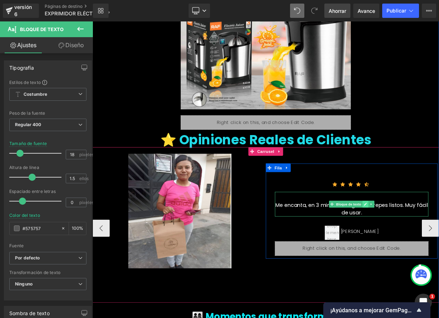
click at [431, 248] on icon at bounding box center [433, 250] width 4 height 4
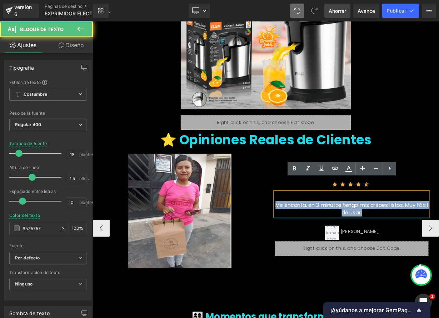
drag, startPoint x: 425, startPoint y: 246, endPoint x: 321, endPoint y: 231, distance: 105.4
click at [322, 234] on div "Me encanta, en 3 minutos tengo mis crepes listos. Muy fácil de usar." at bounding box center [415, 249] width 191 height 31
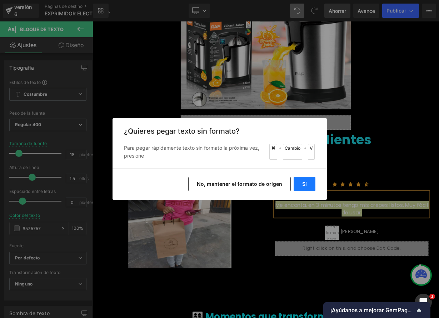
drag, startPoint x: 309, startPoint y: 188, endPoint x: 269, endPoint y: 207, distance: 43.9
click at [309, 188] on button "Sí" at bounding box center [305, 184] width 22 height 14
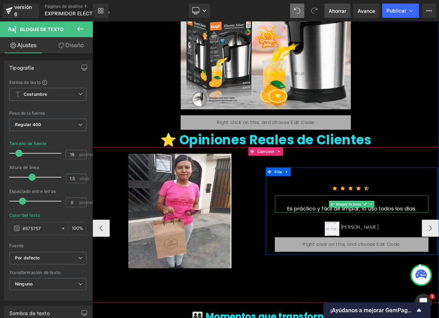
click at [439, 250] on font "Es práctico y fácil de limpiar, lo uso todos los días." at bounding box center [415, 254] width 161 height 9
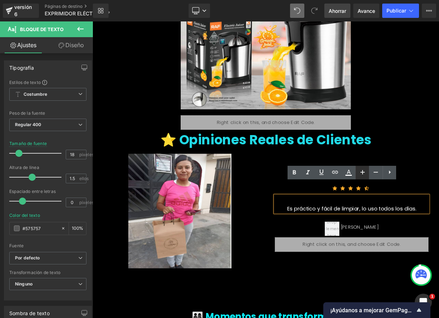
click at [365, 171] on icon at bounding box center [362, 172] width 9 height 9
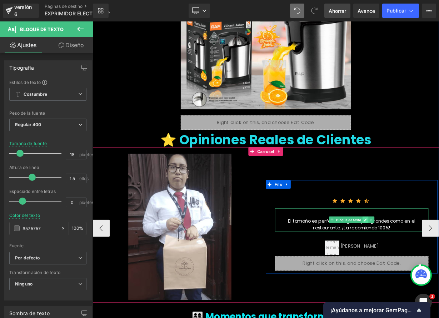
click at [431, 267] on icon at bounding box center [433, 269] width 4 height 4
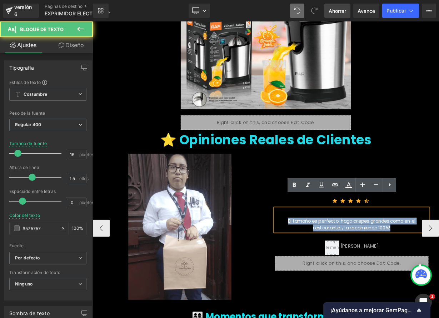
drag, startPoint x: 334, startPoint y: 255, endPoint x: 449, endPoint y: 262, distance: 115.3
click at [439, 266] on div "El tamaño es perfecto, hago crepes grandes como en el restaurante. ¡La recomien…" at bounding box center [415, 274] width 191 height 17
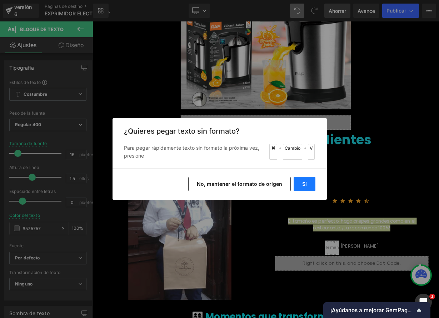
click at [308, 180] on button "Sí" at bounding box center [305, 184] width 22 height 14
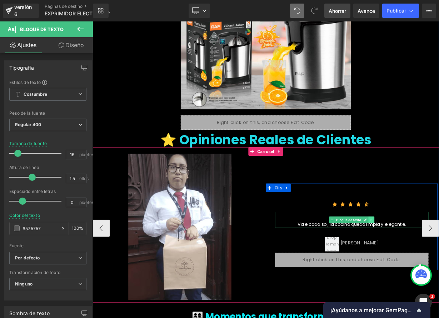
click at [439, 265] on link at bounding box center [441, 269] width 8 height 9
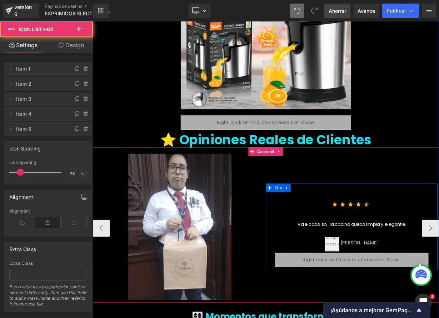
click at [93, 21] on div at bounding box center [93, 21] width 0 height 0
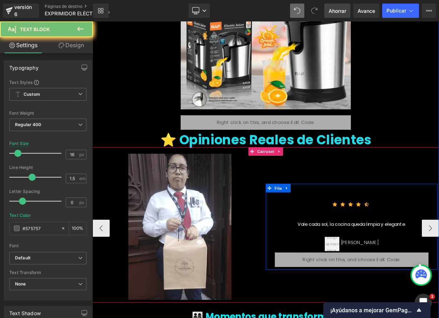
click at [439, 263] on div "Vale cada sol, la cocina queda limpia y elegante. Bloque de texto" at bounding box center [415, 269] width 191 height 20
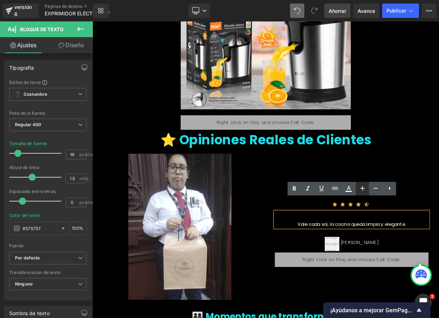
click at [365, 187] on icon at bounding box center [362, 188] width 9 height 9
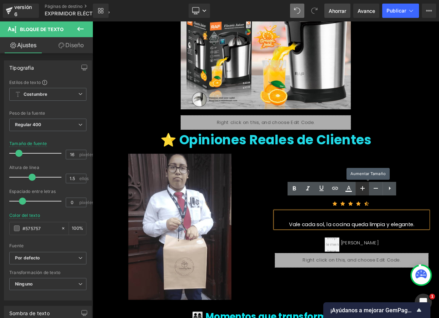
click at [365, 187] on icon at bounding box center [362, 188] width 9 height 9
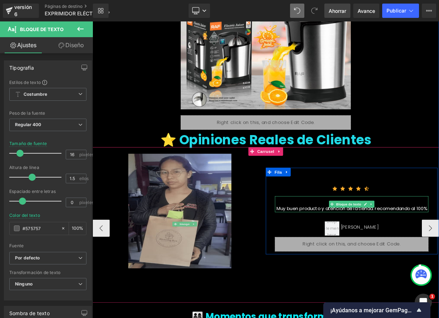
click at [439, 251] on font "Muy buen producto y atención de la tienda. recomendando al 100%" at bounding box center [416, 255] width 188 height 8
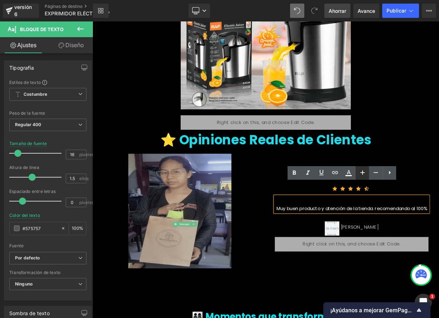
click at [364, 174] on icon at bounding box center [362, 172] width 9 height 9
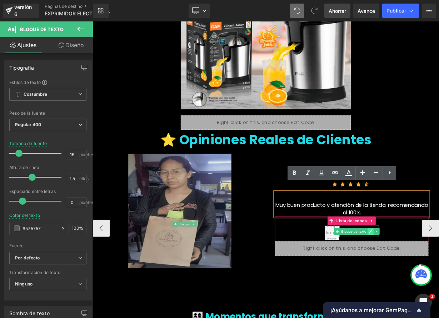
click at [439, 281] on icon at bounding box center [439, 283] width 4 height 4
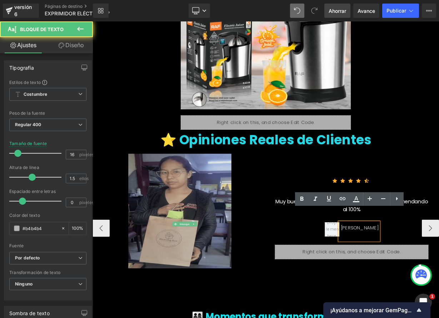
drag, startPoint x: 445, startPoint y: 265, endPoint x: 400, endPoint y: 264, distance: 44.3
click at [400, 272] on div "[PERSON_NAME]" at bounding box center [424, 283] width 49 height 23
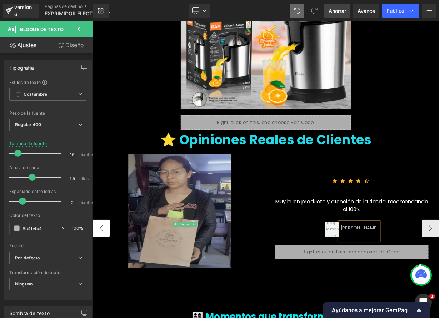
click at [108, 269] on button "‹" at bounding box center [103, 279] width 21 height 21
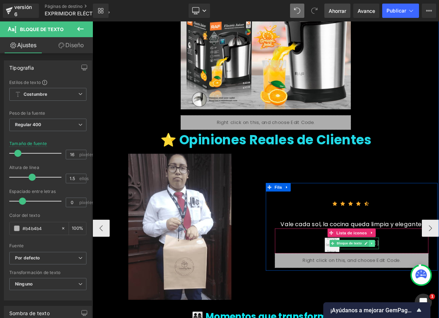
click at [439, 294] on link at bounding box center [441, 298] width 8 height 9
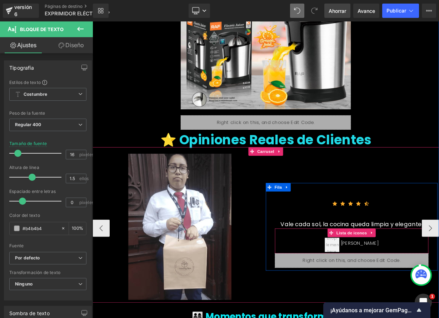
click at [439, 291] on div "[PERSON_NAME] de texto" at bounding box center [415, 301] width 191 height 20
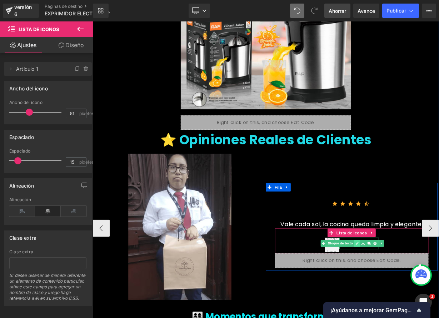
click at [424, 296] on icon at bounding box center [422, 298] width 4 height 4
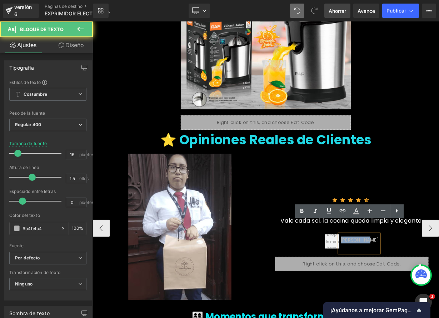
drag, startPoint x: 437, startPoint y: 279, endPoint x: 407, endPoint y: 278, distance: 30.4
click at [407, 287] on div "[PERSON_NAME]" at bounding box center [424, 298] width 49 height 23
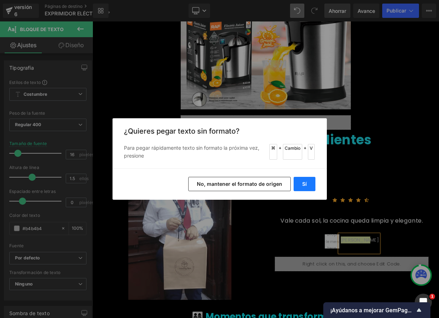
click at [310, 186] on button "Sí" at bounding box center [305, 184] width 22 height 14
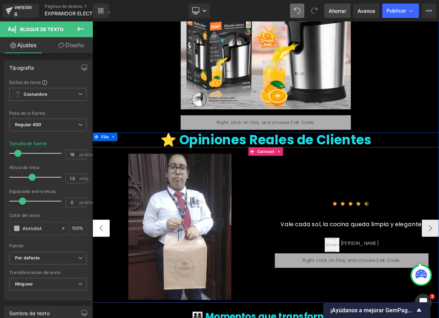
click at [104, 269] on button "‹" at bounding box center [103, 279] width 21 height 21
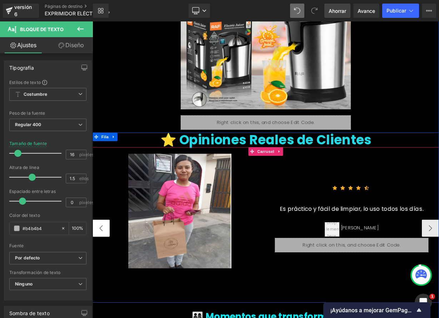
click at [104, 269] on button "‹" at bounding box center [103, 279] width 21 height 21
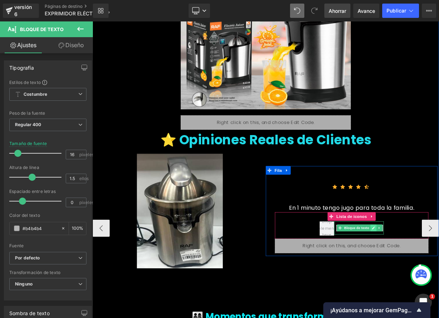
click at [439, 275] on link at bounding box center [443, 279] width 8 height 9
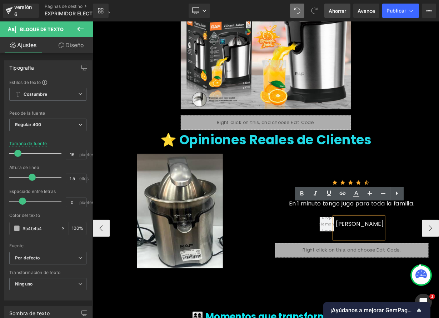
click at [439, 269] on font "[PERSON_NAME]" at bounding box center [426, 274] width 60 height 10
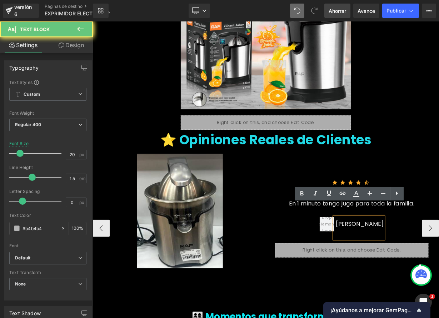
click at [439, 269] on font "[PERSON_NAME]" at bounding box center [426, 274] width 60 height 10
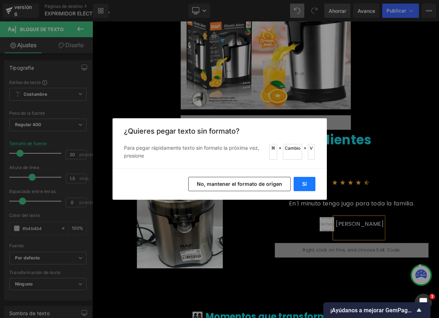
click at [298, 179] on button "Sí" at bounding box center [305, 184] width 22 height 14
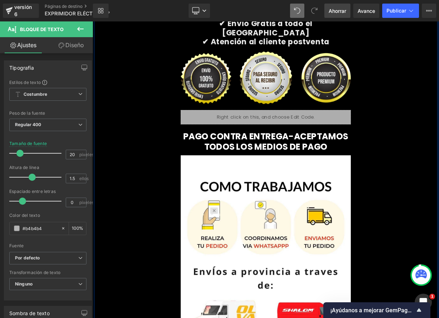
scroll to position [2793, 0]
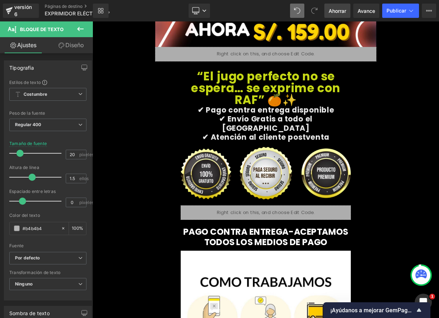
click at [338, 14] on span "Ahorrar" at bounding box center [338, 11] width 18 height 8
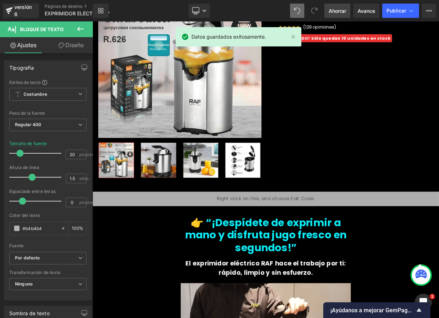
scroll to position [0, 0]
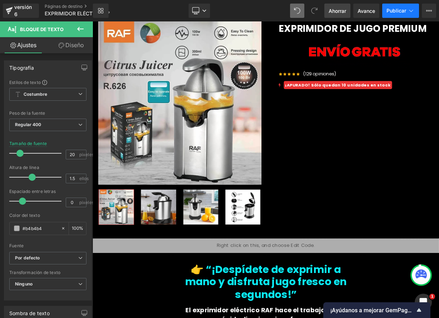
click at [403, 10] on font "Publicar" at bounding box center [397, 11] width 20 height 6
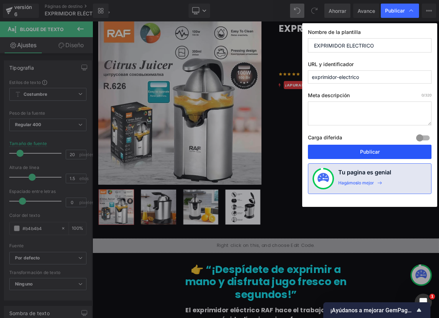
click at [377, 151] on font "Publicar" at bounding box center [370, 152] width 20 height 6
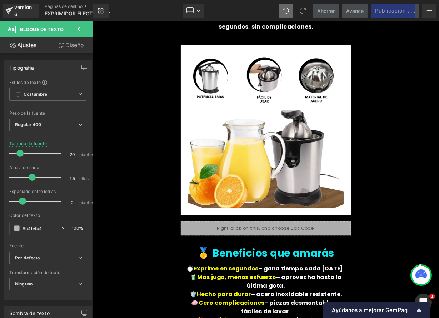
scroll to position [632, 0]
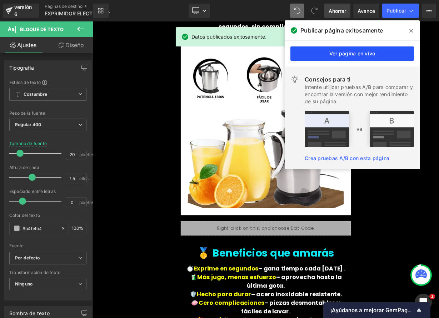
click at [379, 55] on link "Ver página en vivo" at bounding box center [352, 53] width 124 height 14
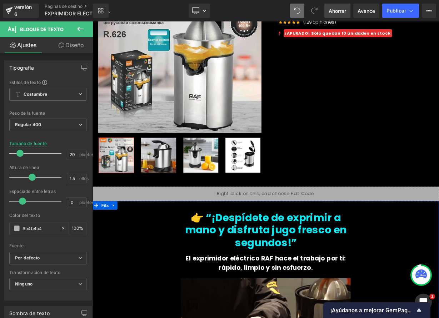
scroll to position [0, 0]
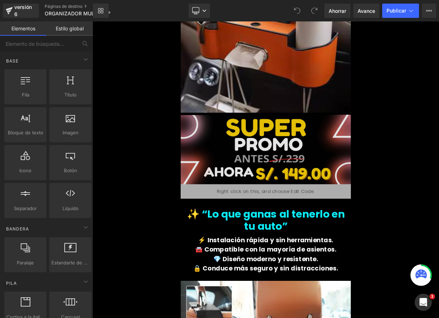
scroll to position [1201, 0]
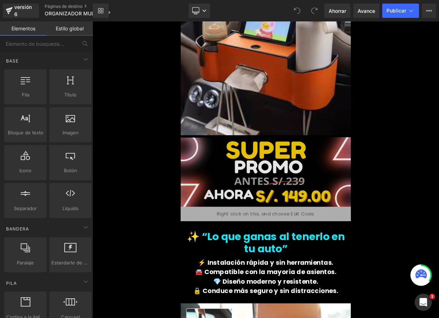
click at [300, 176] on img at bounding box center [309, 207] width 212 height 89
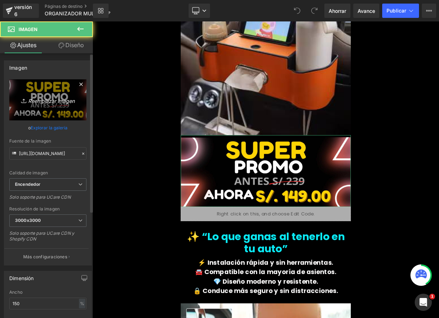
click at [61, 100] on font "Reemplazar imagen" at bounding box center [51, 101] width 46 height 6
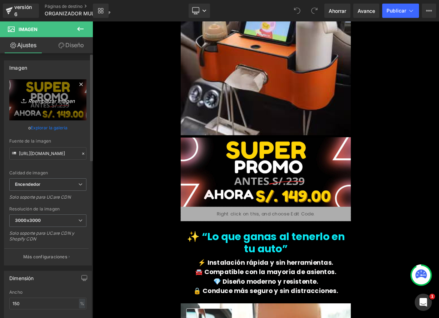
type input "C:\fakepath\ORGA 1.png"
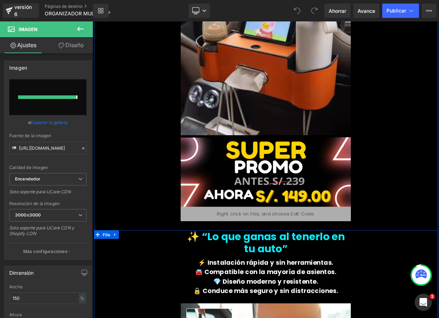
type input "https://ucarecdn.com/eca42936-7de3-4d38-8ef4-3ab42165b299/-/format/auto/-/previ…"
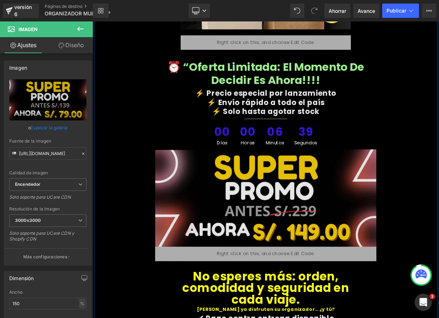
scroll to position [2173, 0]
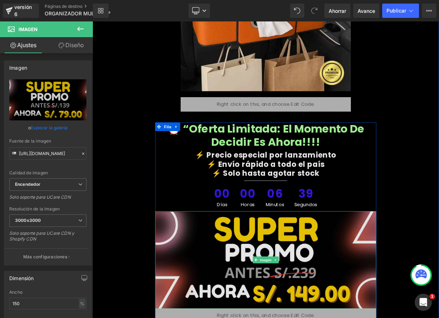
click at [346, 279] on img at bounding box center [309, 318] width 276 height 121
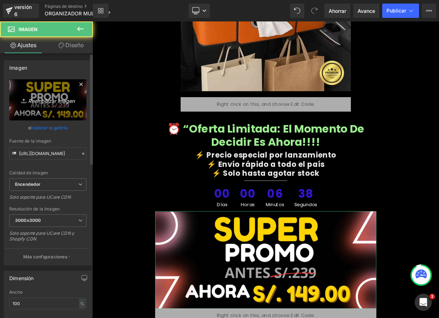
click at [57, 100] on font "Reemplazar imagen" at bounding box center [51, 101] width 46 height 6
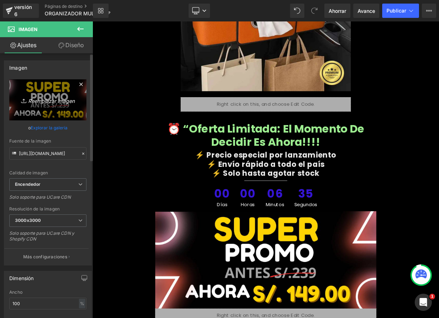
type input "C:\fakepath\ORGA 1.png"
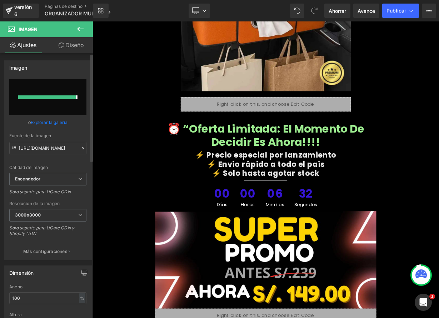
type input "https://ucarecdn.com/2bafe9d6-4eaf-4e64-a8ff-bde40f289532/-/format/auto/-/previ…"
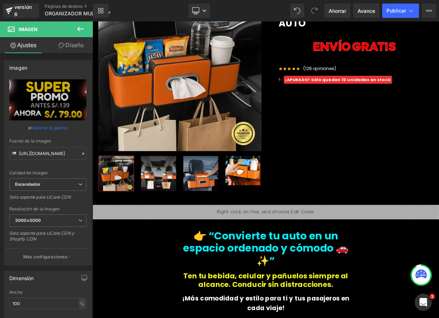
scroll to position [48, 0]
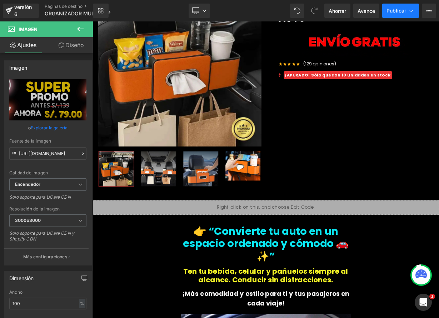
click at [387, 10] on font "Publicar" at bounding box center [397, 11] width 20 height 6
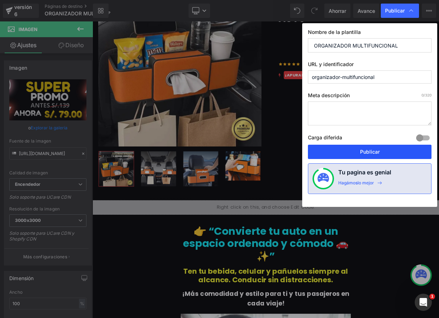
drag, startPoint x: 380, startPoint y: 151, endPoint x: 258, endPoint y: 243, distance: 152.3
click at [380, 151] on button "Publicar" at bounding box center [370, 152] width 124 height 14
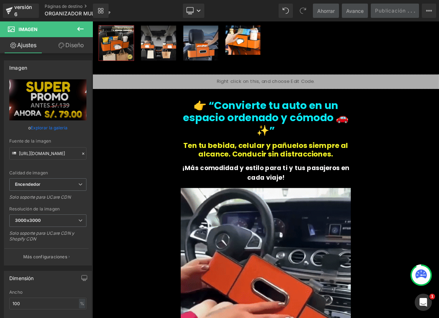
scroll to position [233, 0]
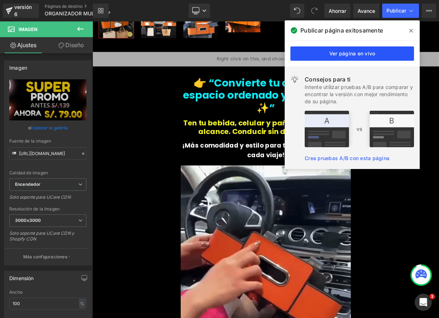
click at [361, 52] on font "Ver página en vivo" at bounding box center [352, 53] width 46 height 6
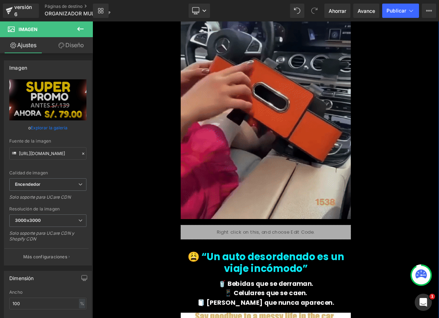
scroll to position [353, 0]
